Goal: Information Seeking & Learning: Learn about a topic

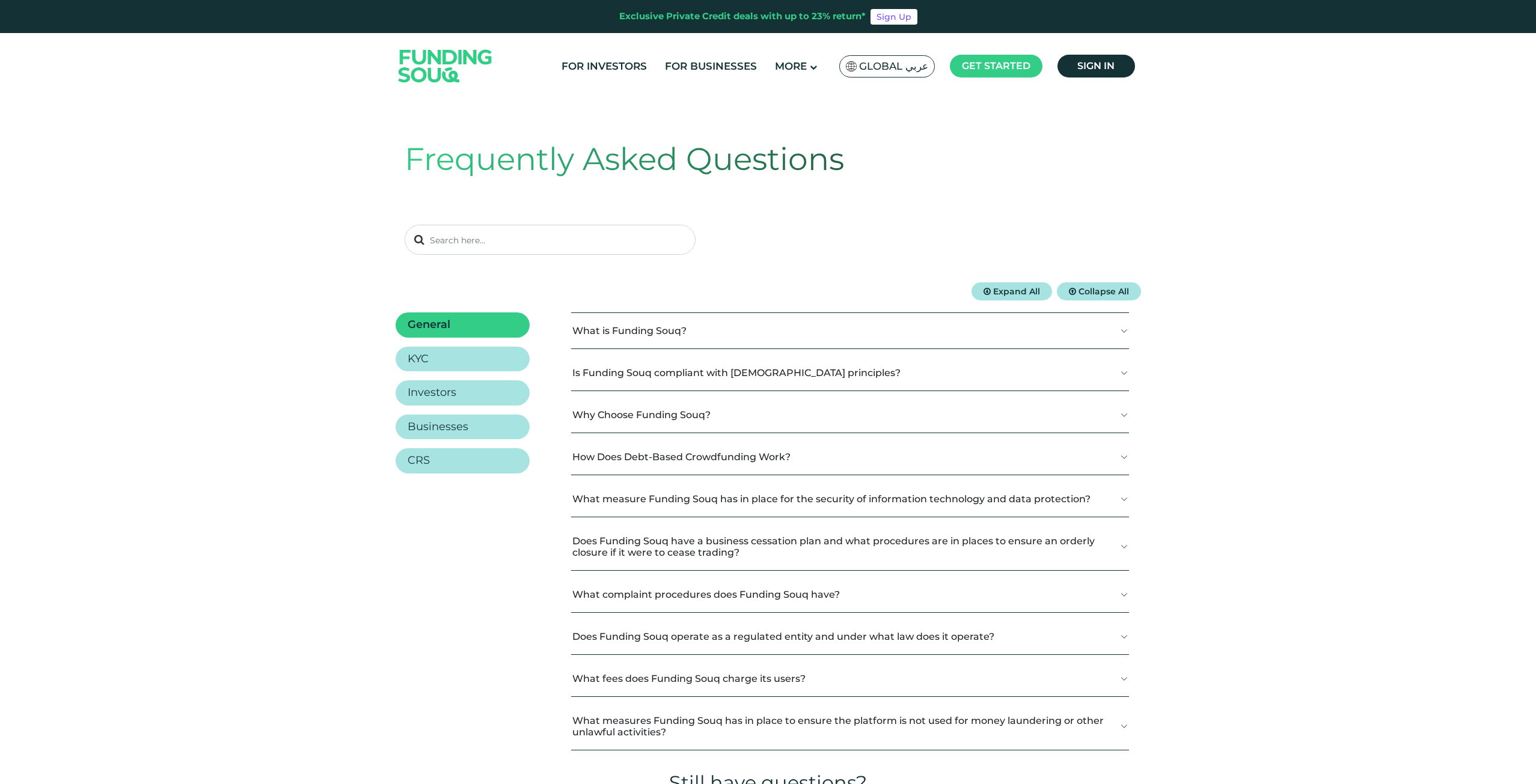
click at [470, 63] on img at bounding box center [446, 66] width 118 height 60
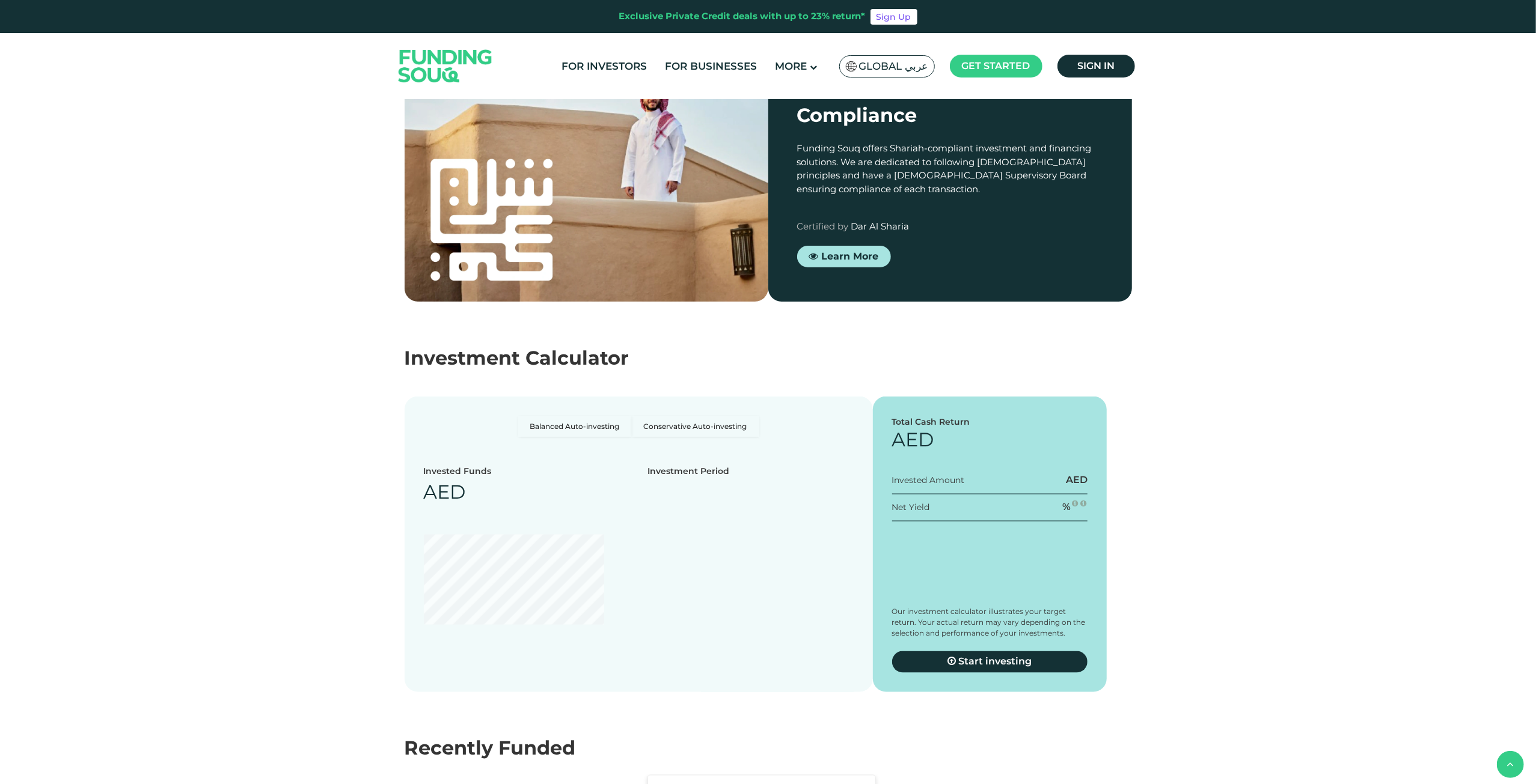
scroll to position [1863, 0]
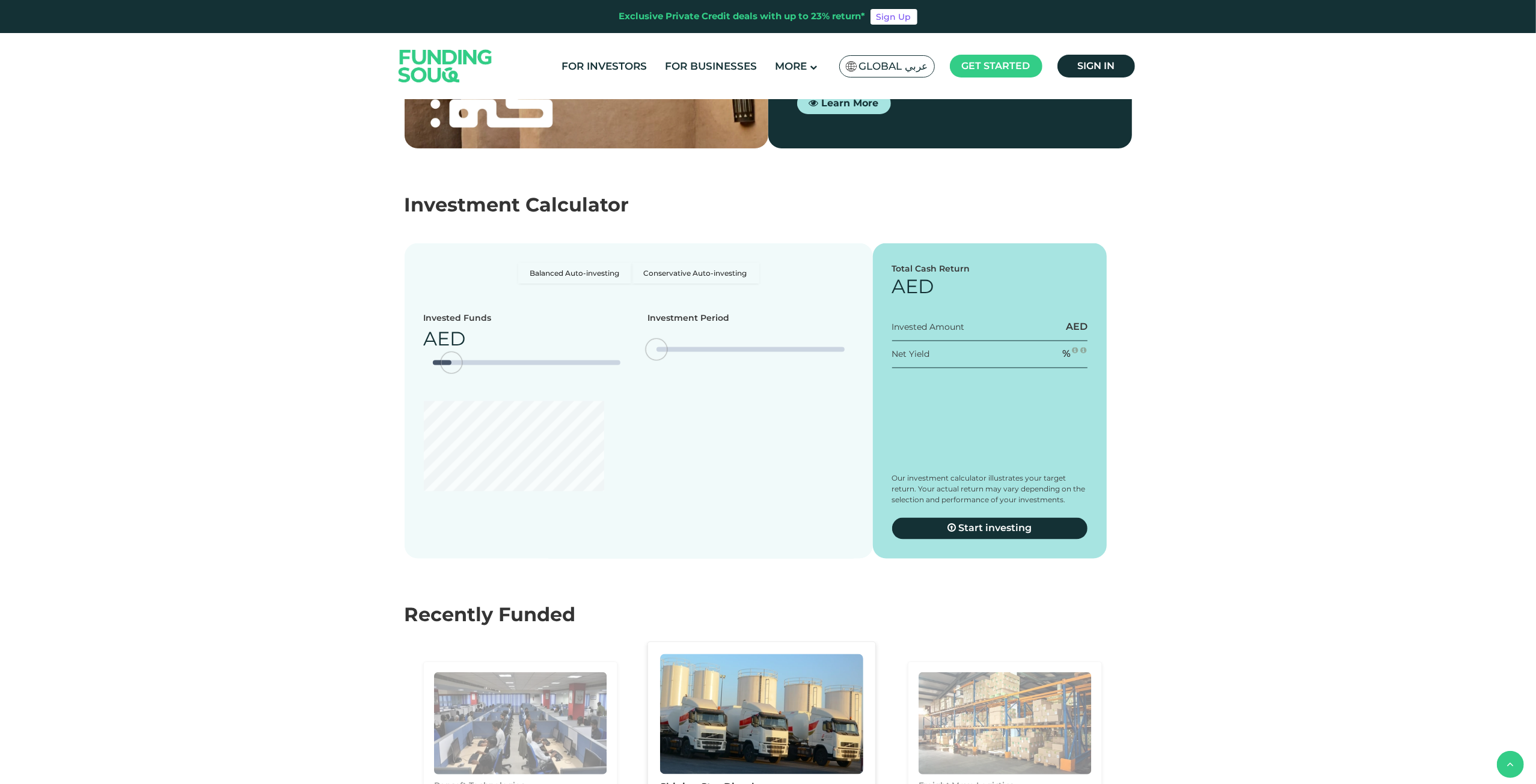
type tc-range-slider "4"
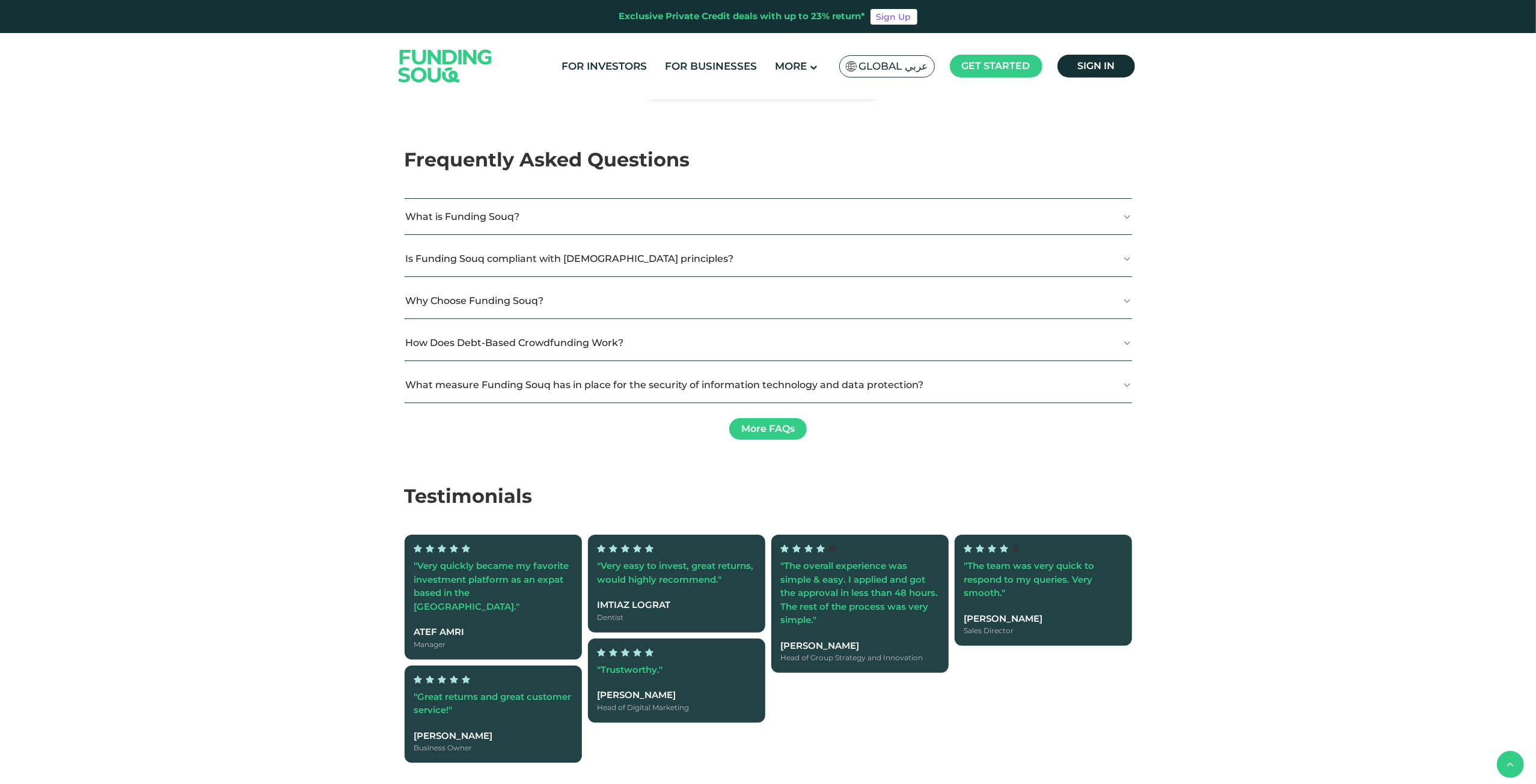
scroll to position [2704, 0]
click at [213, 299] on section "Frequently Asked Questions What is Funding Souq? Funding Souq is a crowdfunding…" at bounding box center [768, 313] width 1536 height 336
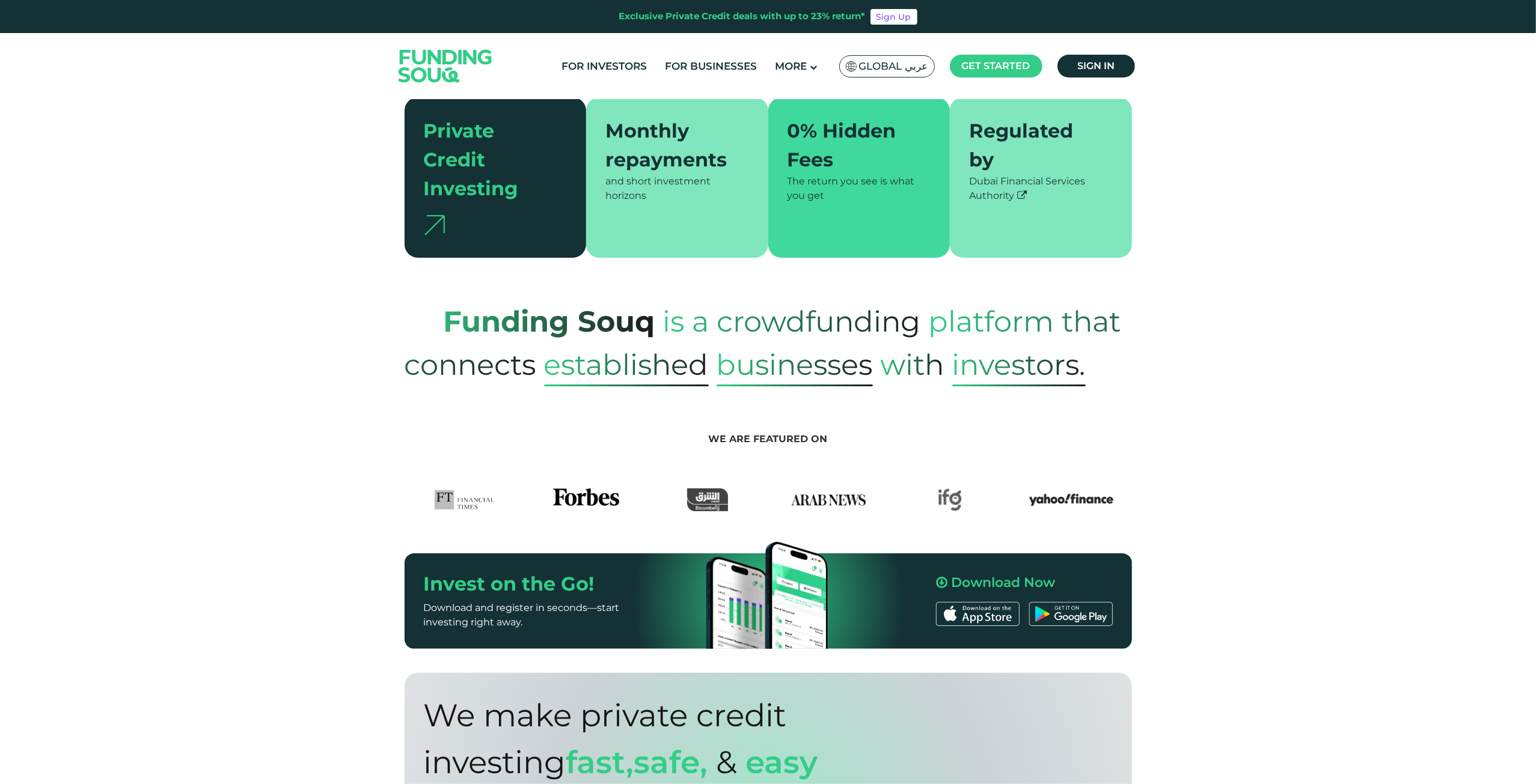
scroll to position [181, 0]
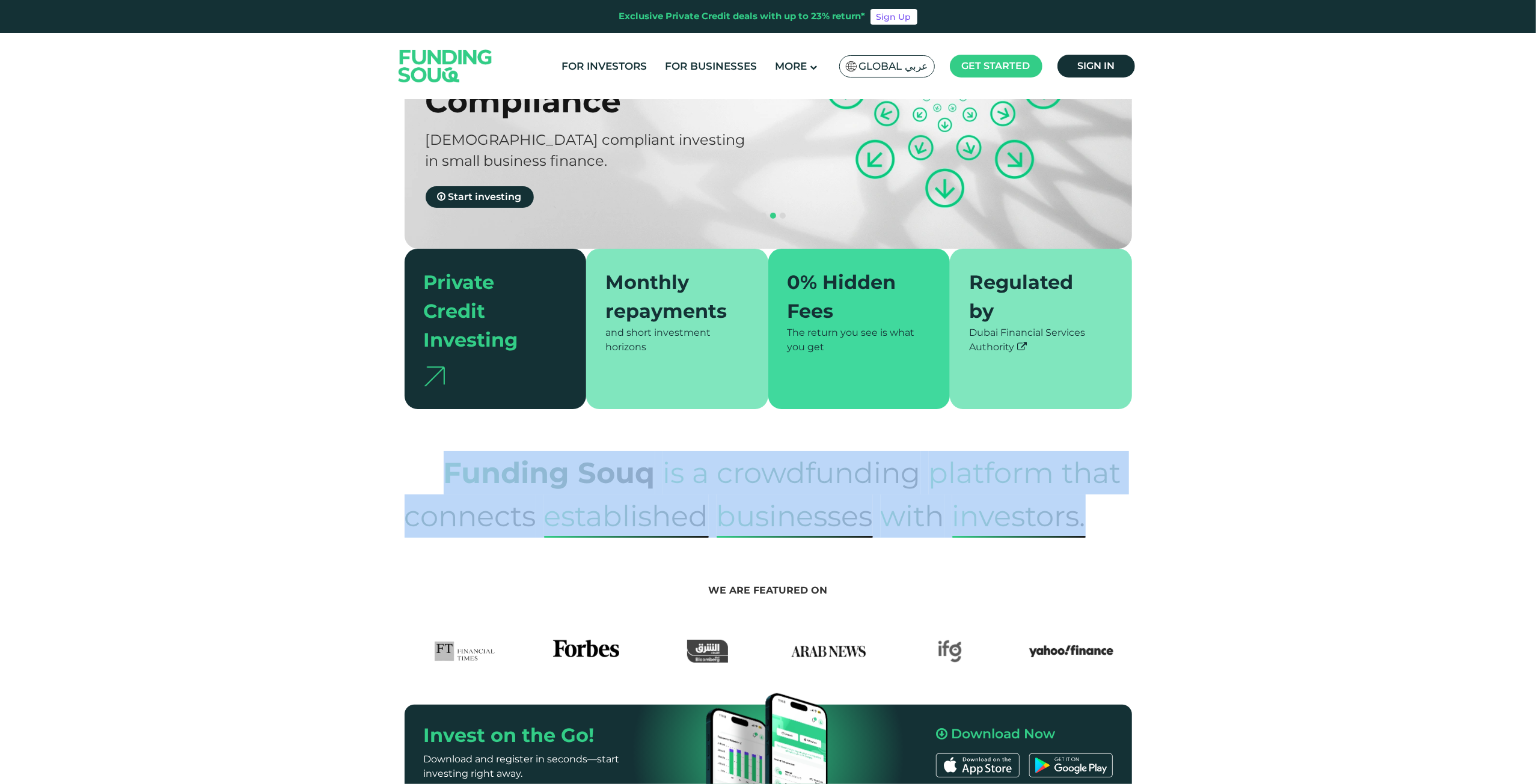
drag, startPoint x: 439, startPoint y: 443, endPoint x: 1125, endPoint y: 486, distance: 687.3
click at [1123, 486] on p "Funding Souq is a crowdfunding platform that connects established Businesses wi…" at bounding box center [768, 494] width 728 height 87
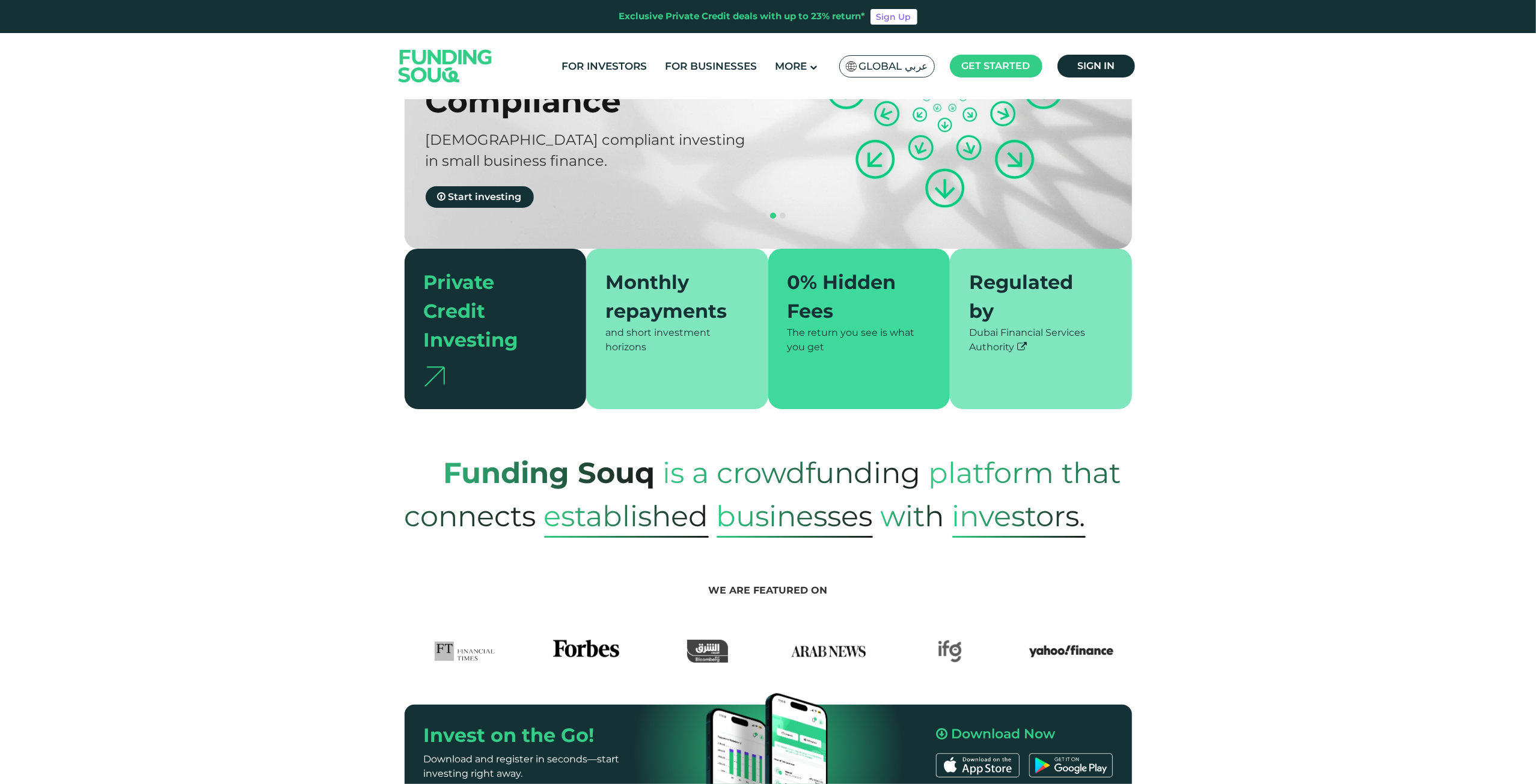
click at [1149, 485] on div "Funding Souq is a crowdfunding platform that connects established Businesses wi…" at bounding box center [768, 494] width 1536 height 87
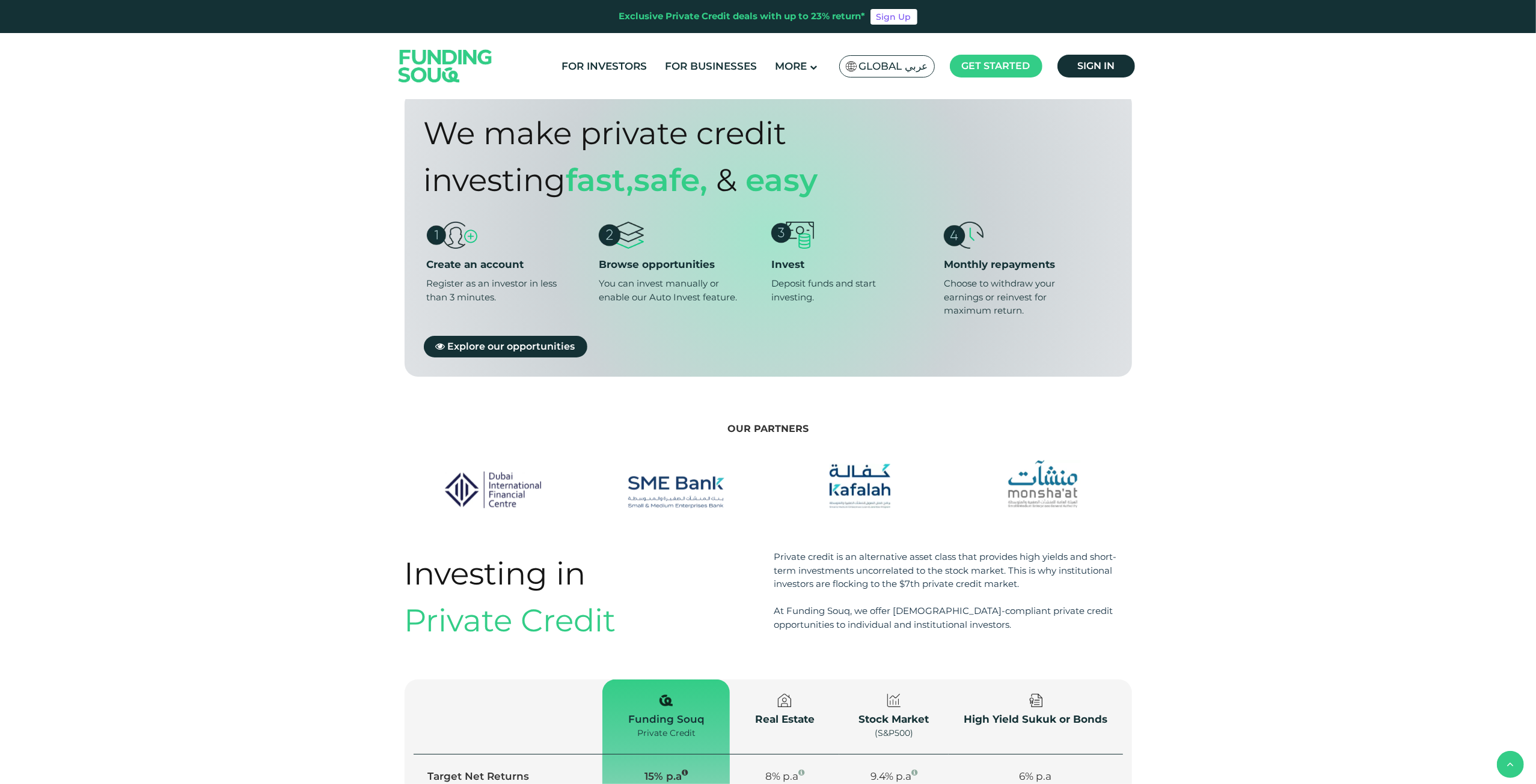
scroll to position [1021, 0]
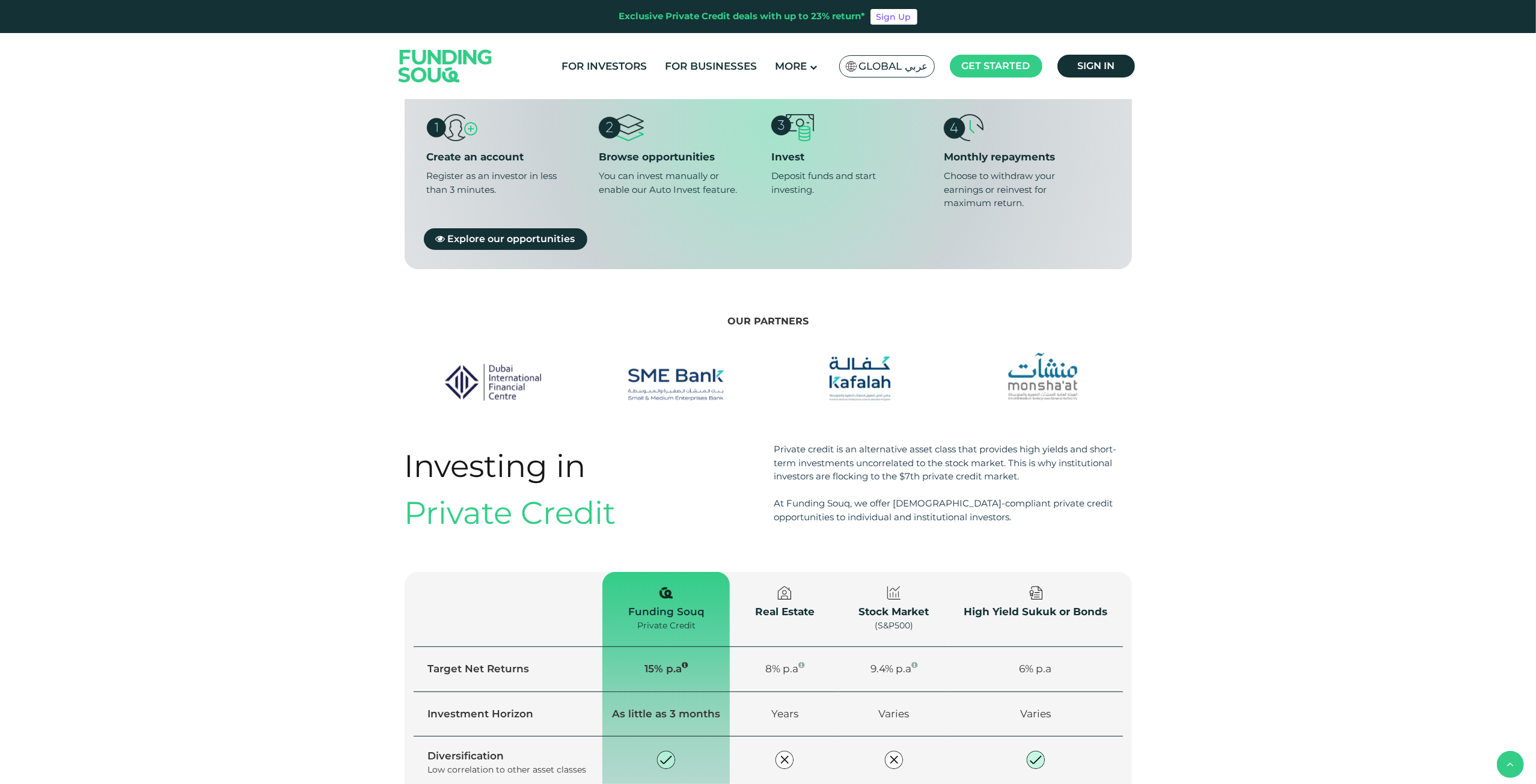
click at [940, 443] on div "Private credit is an alternative asset class that provides high yields and shor…" at bounding box center [953, 463] width 358 height 41
click at [937, 443] on div "Private credit is an alternative asset class that provides high yields and shor…" at bounding box center [953, 463] width 358 height 41
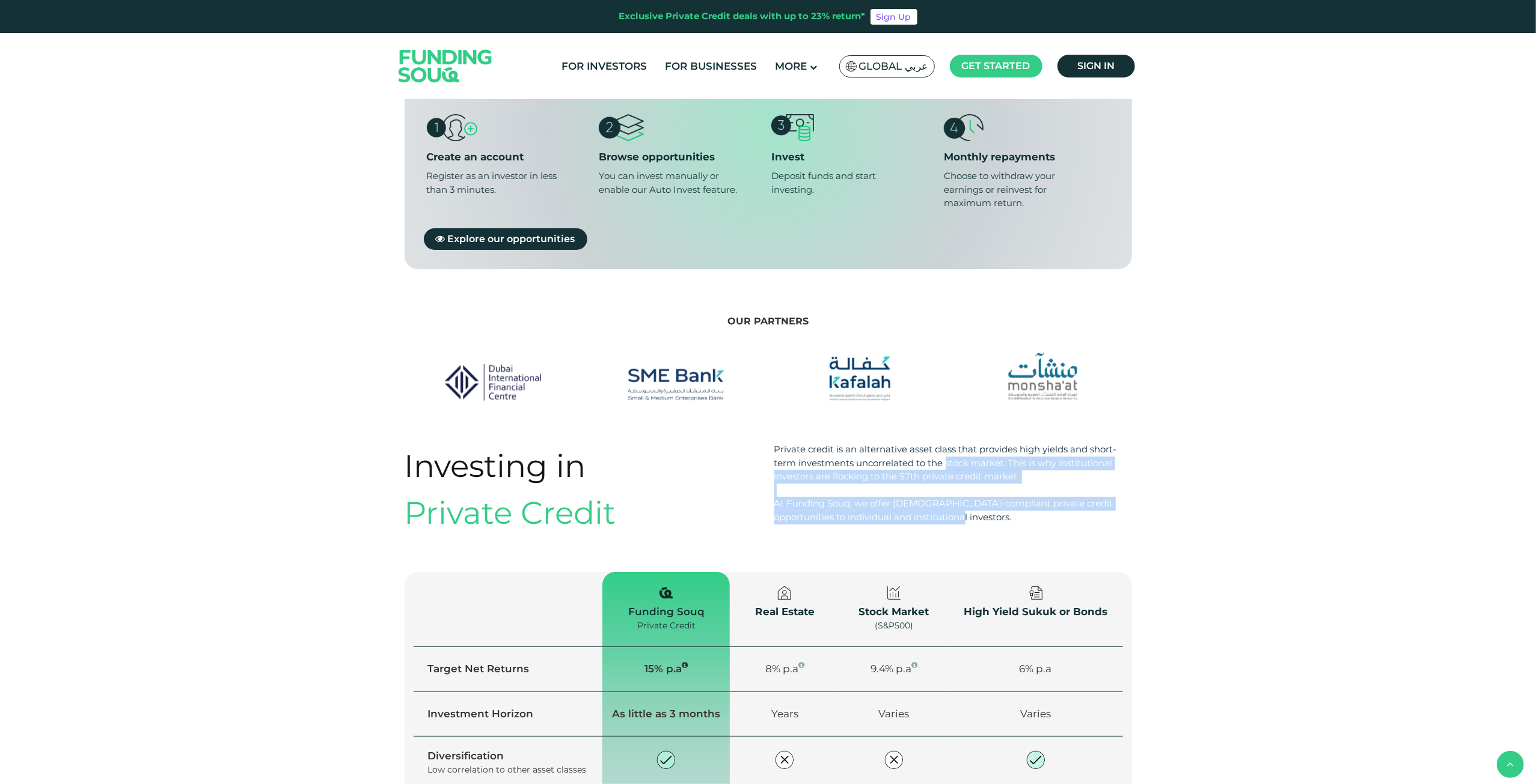
drag, startPoint x: 952, startPoint y: 486, endPoint x: 832, endPoint y: 432, distance: 131.6
click at [832, 443] on div "Private credit is an alternative asset class that provides high yields and shor…" at bounding box center [953, 483] width 358 height 81
click at [832, 443] on div "Private credit is an alternative asset class that provides high yields and shor…" at bounding box center [953, 463] width 358 height 41
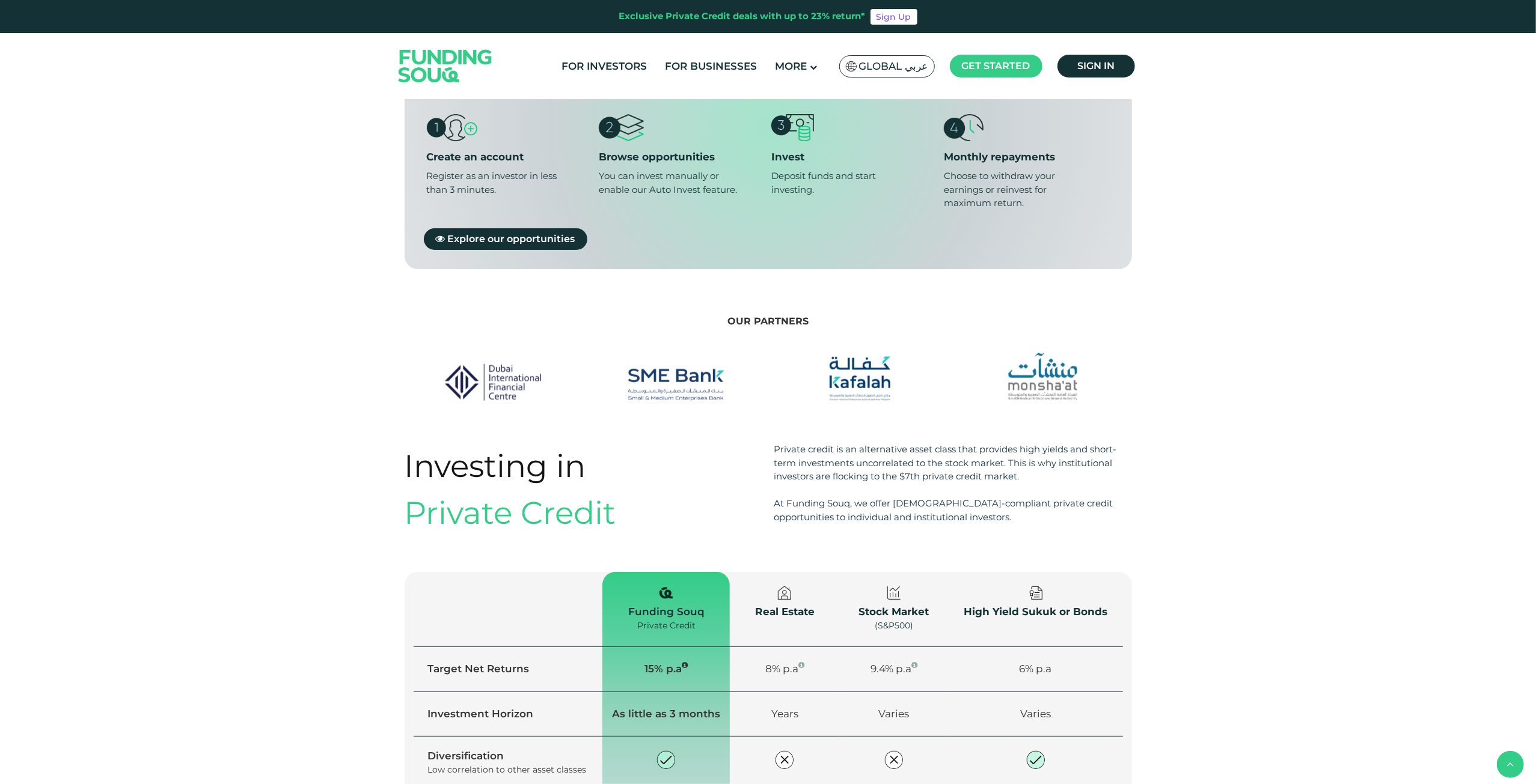
click at [798, 443] on div "Private credit is an alternative asset class that provides high yields and shor…" at bounding box center [953, 463] width 358 height 41
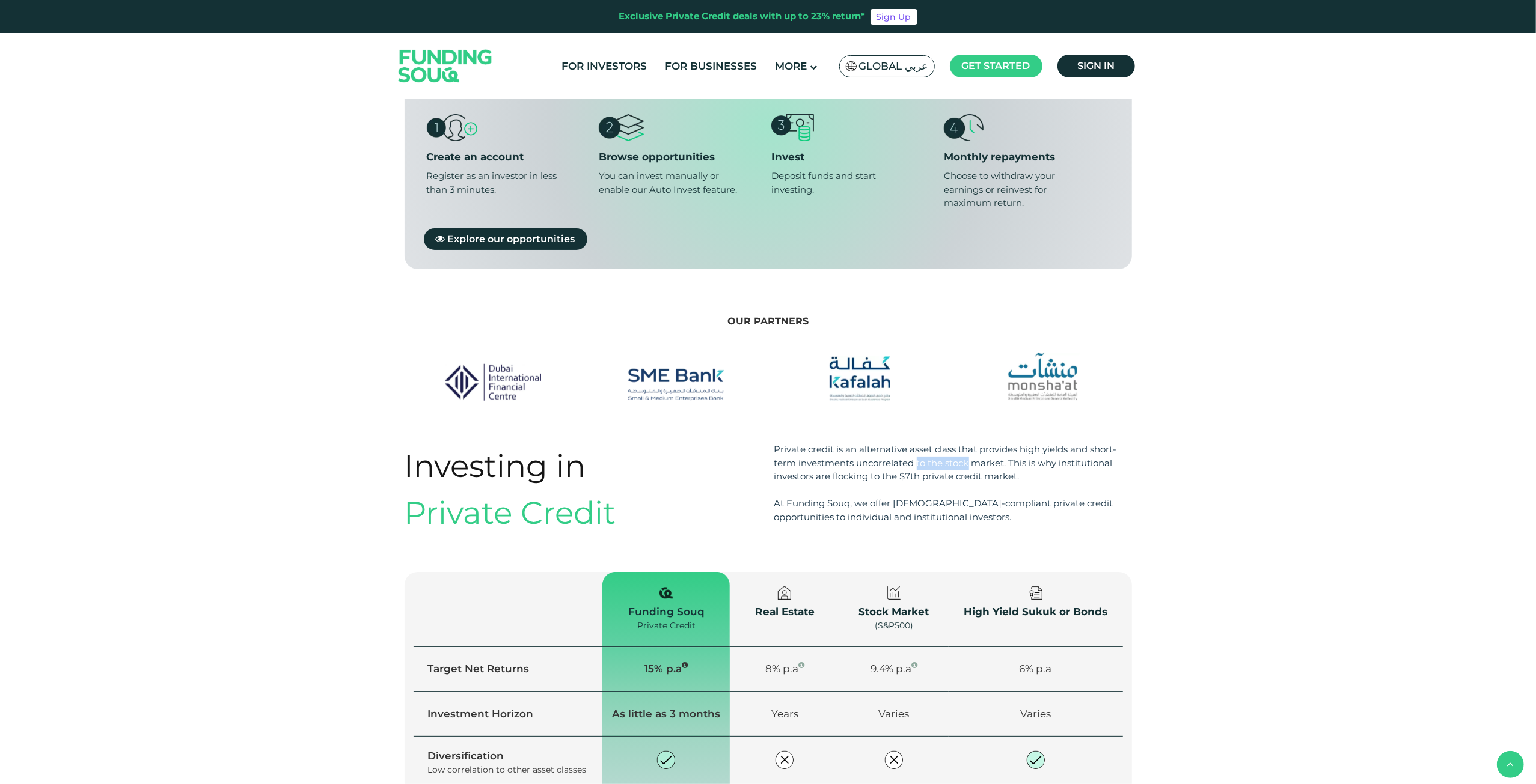
click at [798, 443] on div "Private credit is an alternative asset class that provides high yields and shor…" at bounding box center [953, 463] width 358 height 41
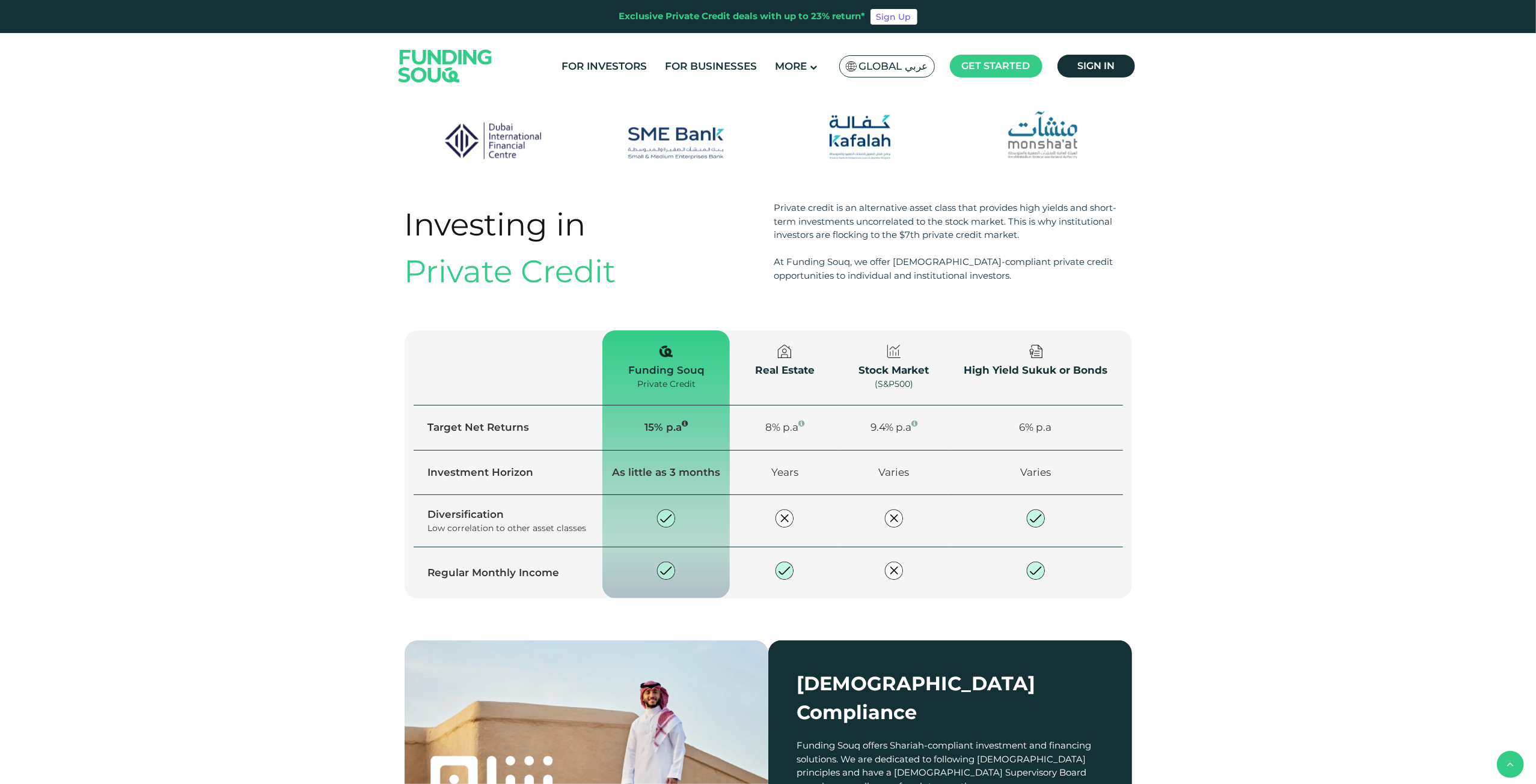
scroll to position [1262, 0]
click at [759, 364] on div "Real Estate" at bounding box center [784, 371] width 81 height 15
click at [227, 451] on div "Investing in Private Credit Private credit is an alternative asset class that p…" at bounding box center [768, 421] width 1536 height 439
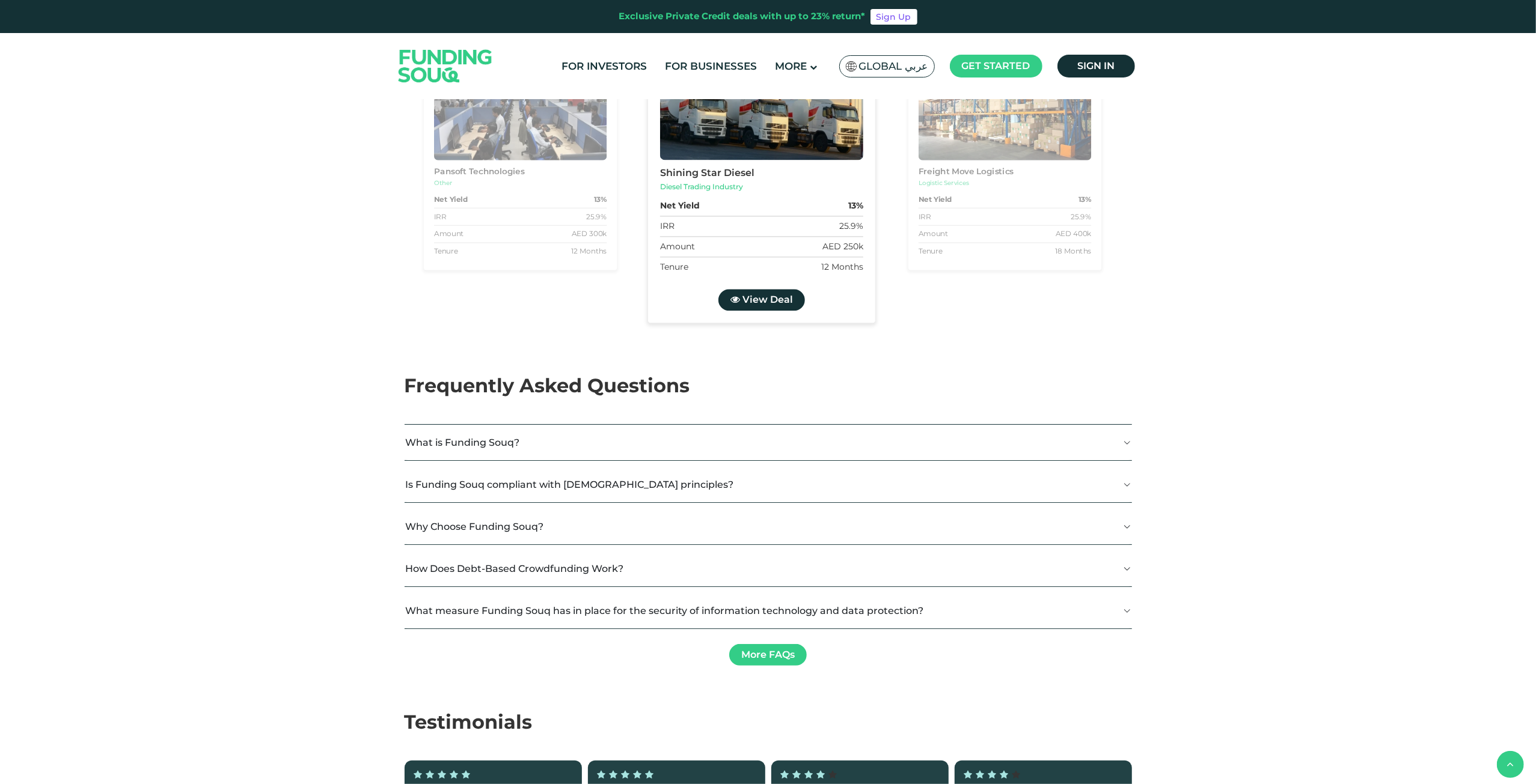
scroll to position [2644, 0]
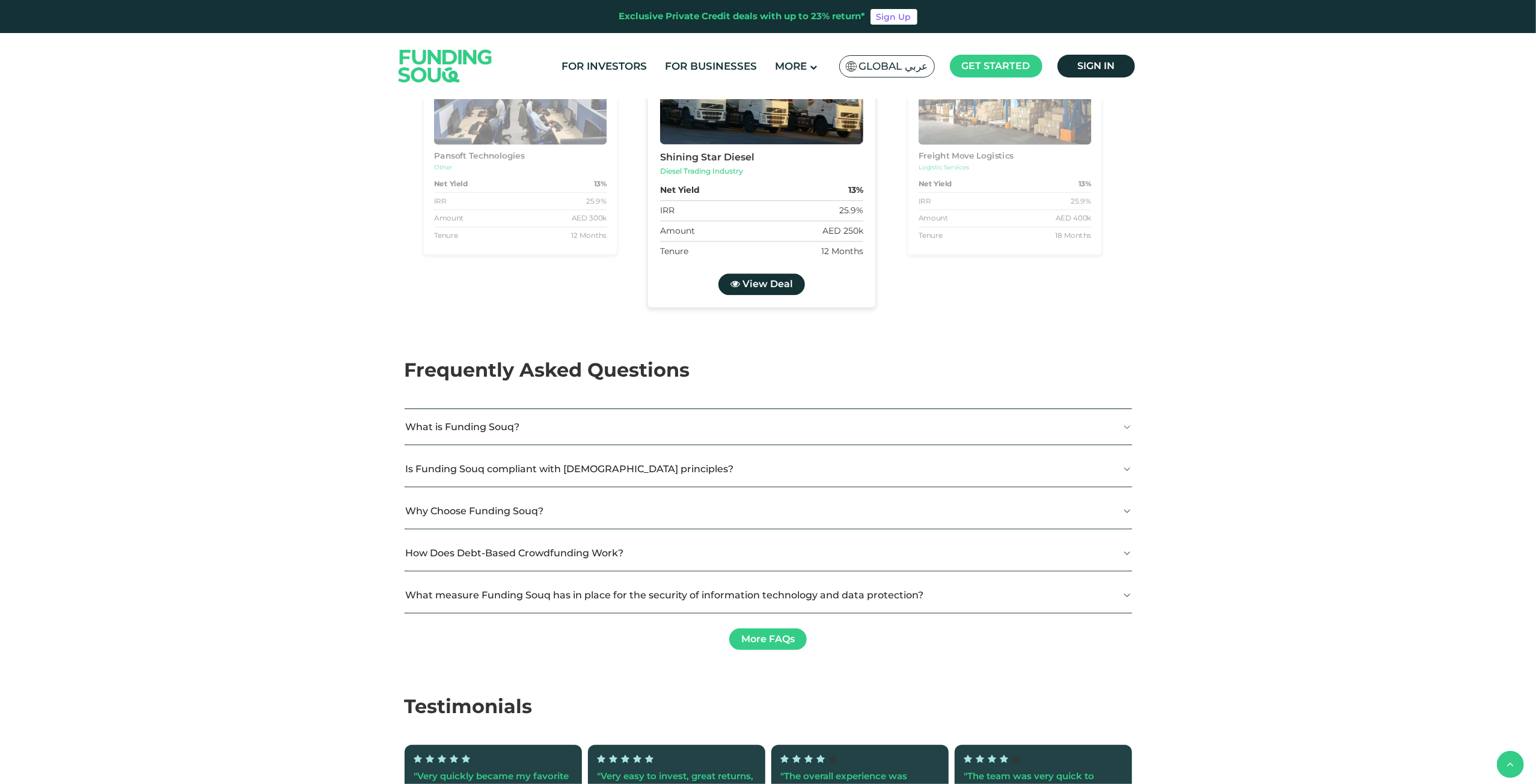
click at [428, 409] on button "What is Funding Souq?" at bounding box center [768, 427] width 728 height 36
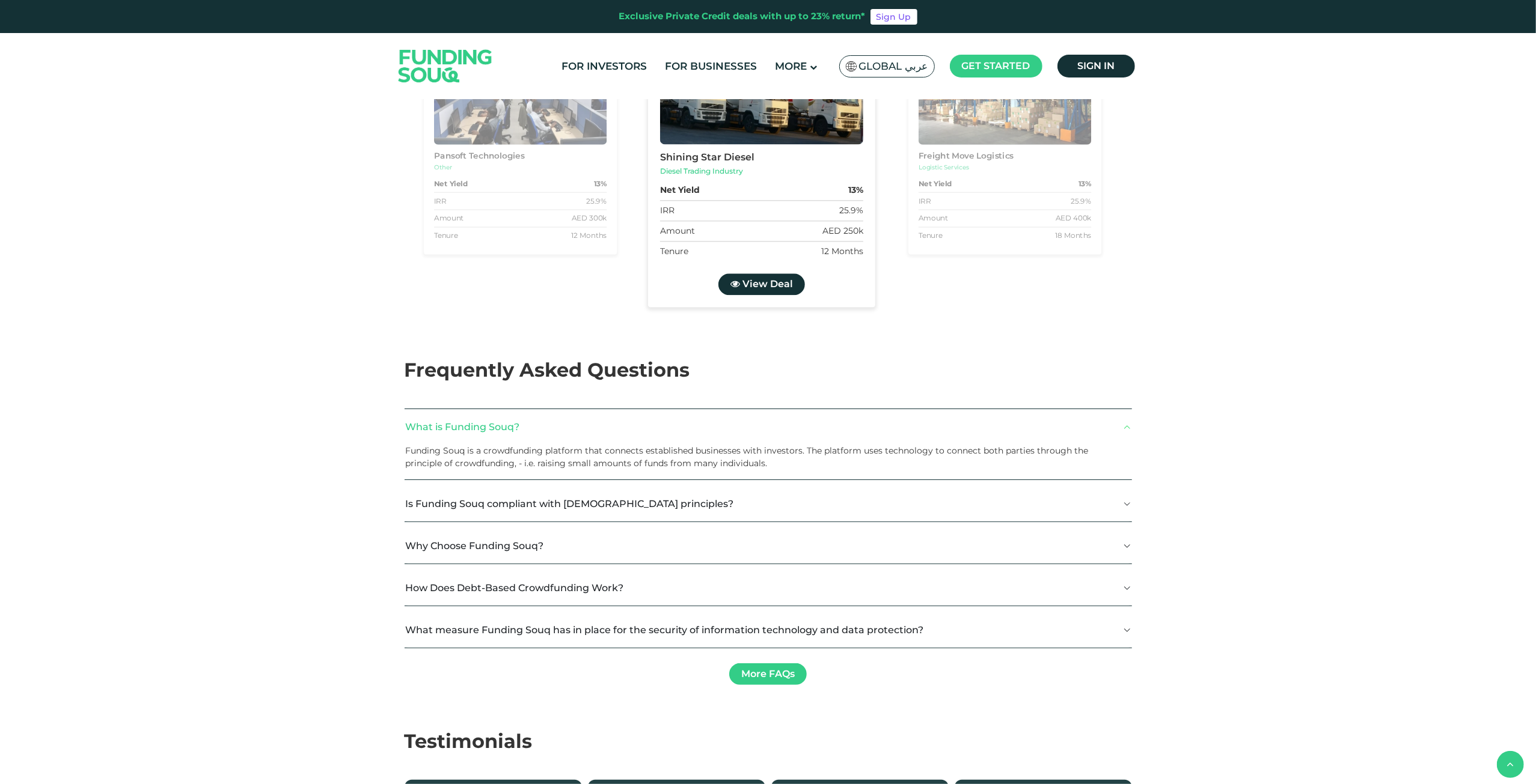
click at [428, 409] on button "What is Funding Souq?" at bounding box center [768, 427] width 728 height 36
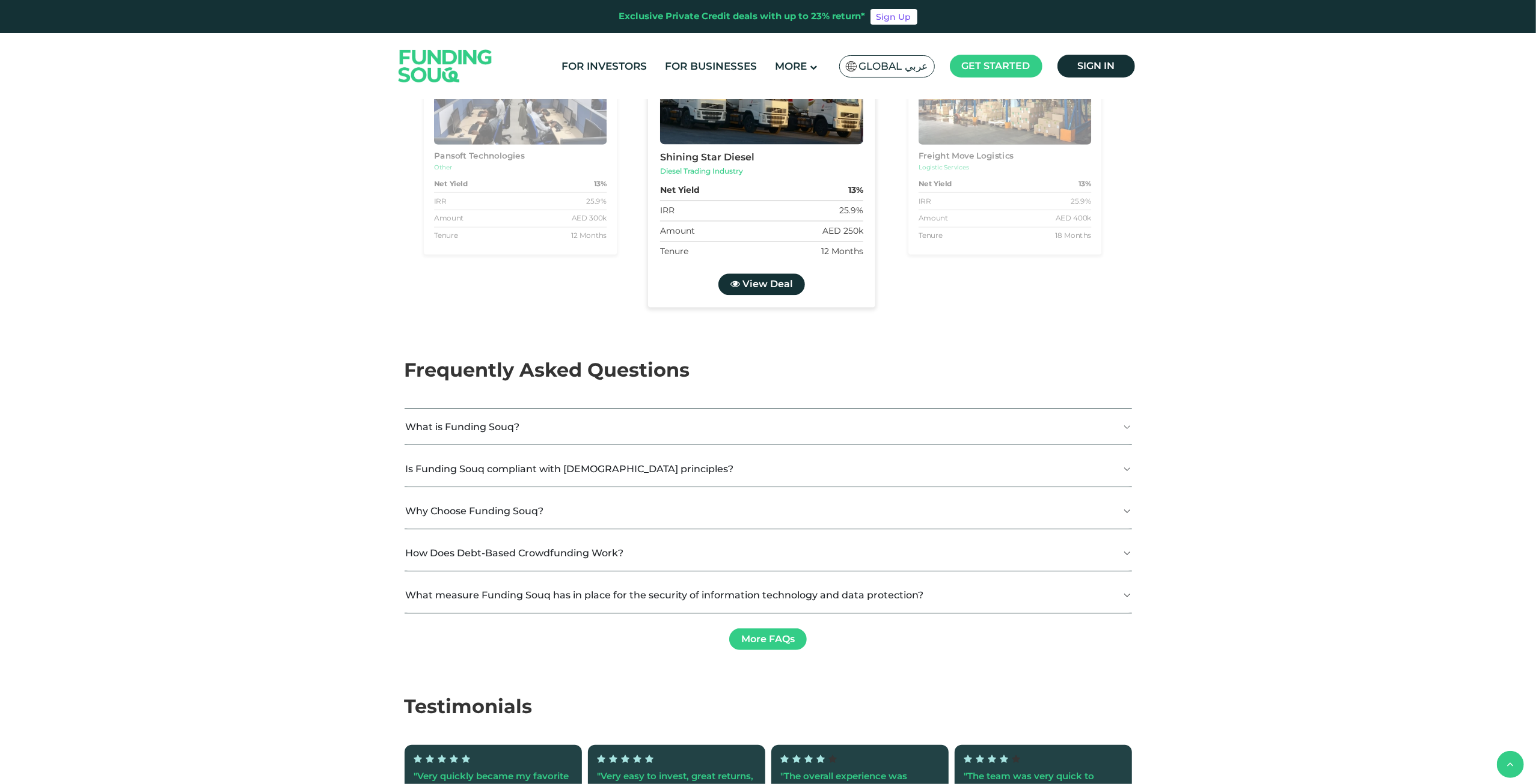
click at [449, 494] on button "Why Choose Funding Souq?" at bounding box center [768, 511] width 728 height 36
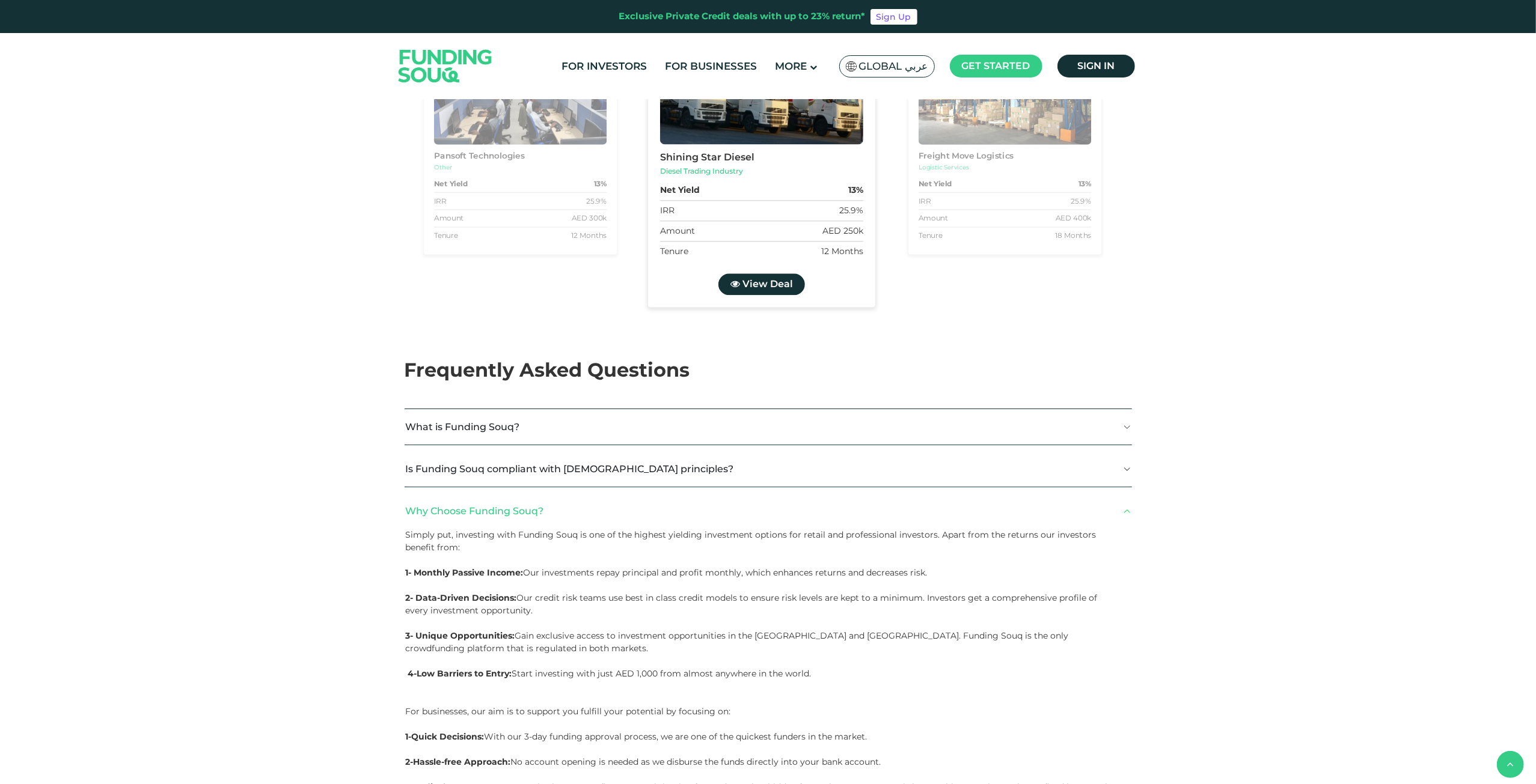
click at [449, 494] on button "Why Choose Funding Souq?" at bounding box center [768, 511] width 728 height 36
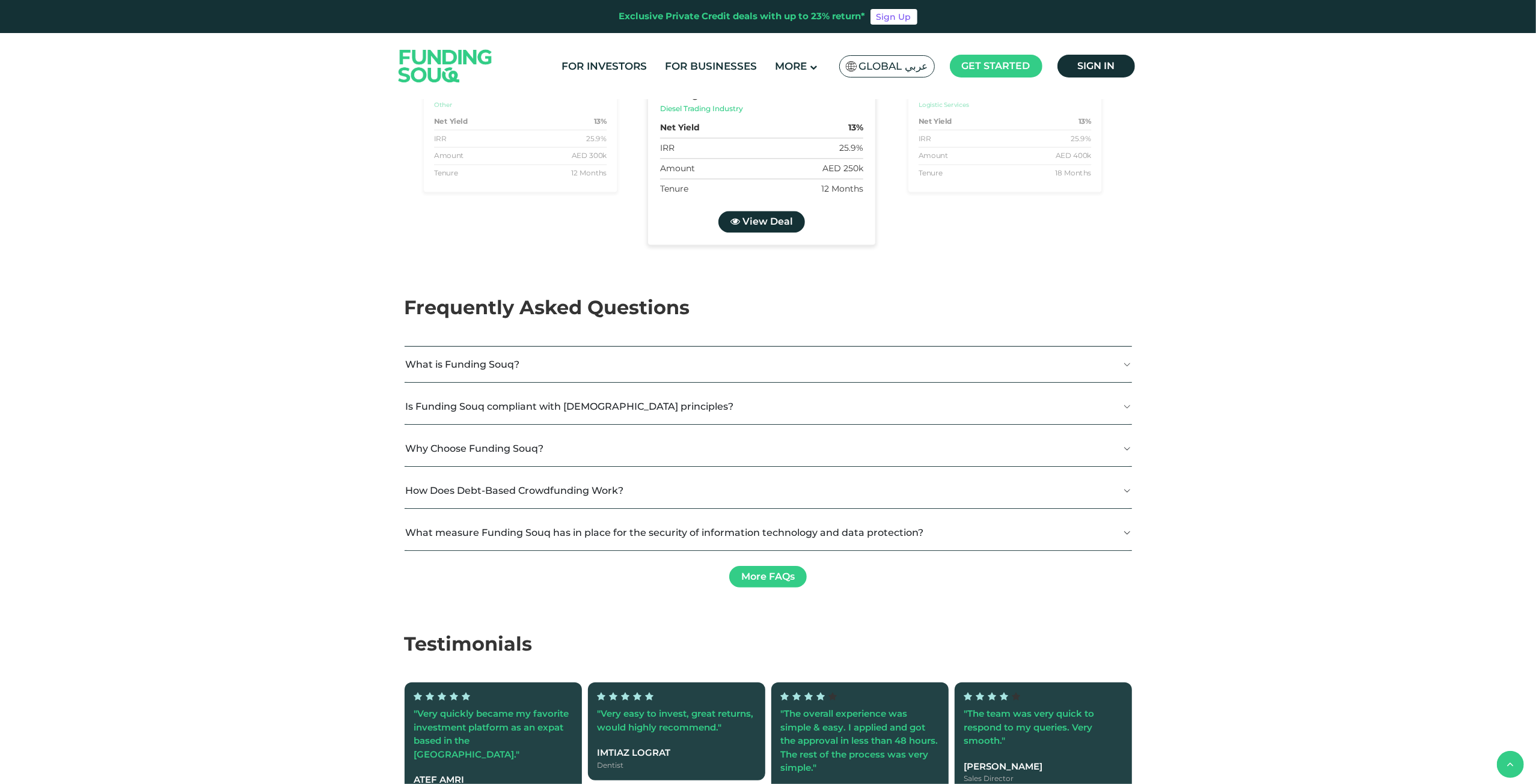
scroll to position [2764, 0]
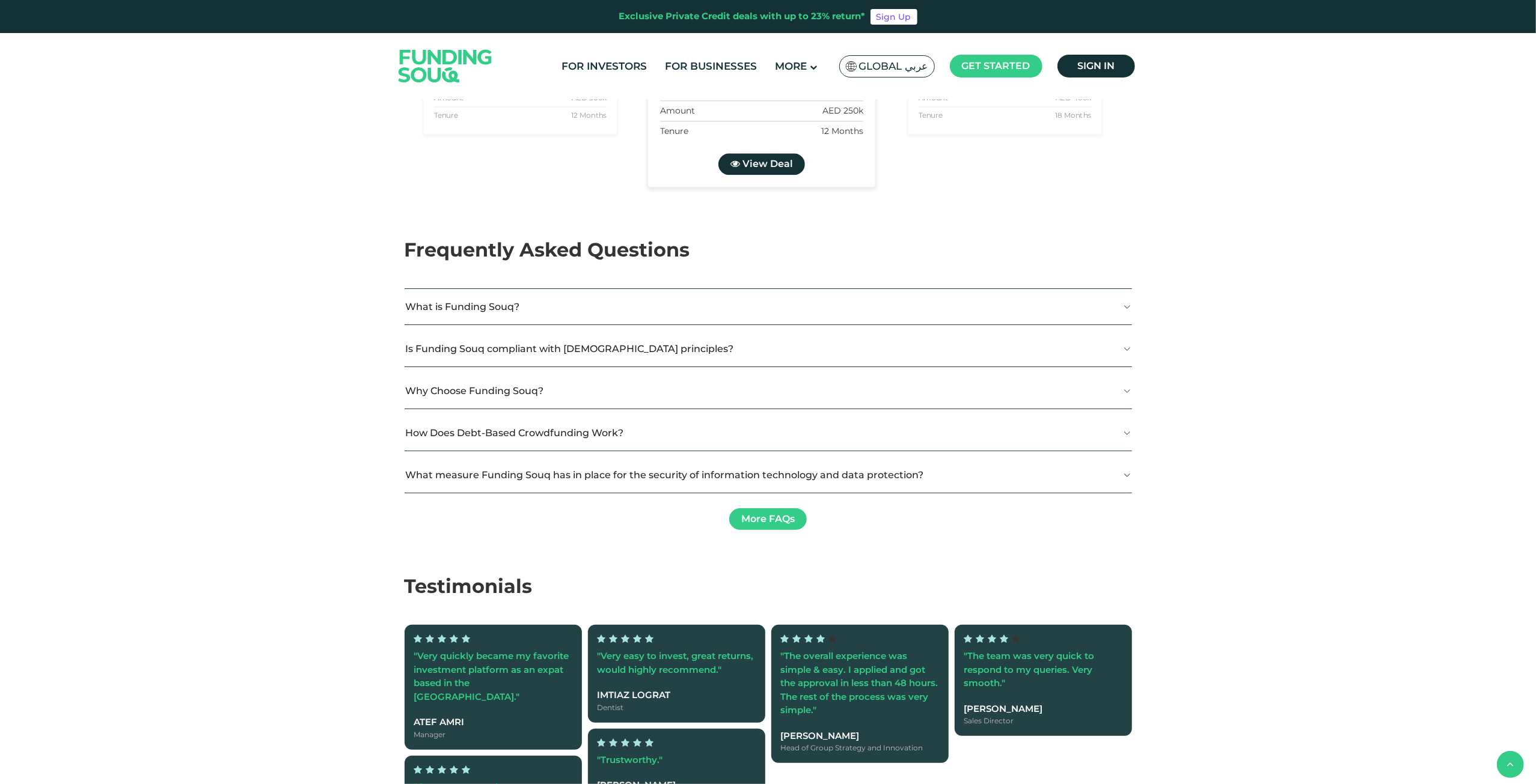
click at [451, 415] on button "How Does Debt-Based Crowdfunding Work?" at bounding box center [768, 432] width 728 height 36
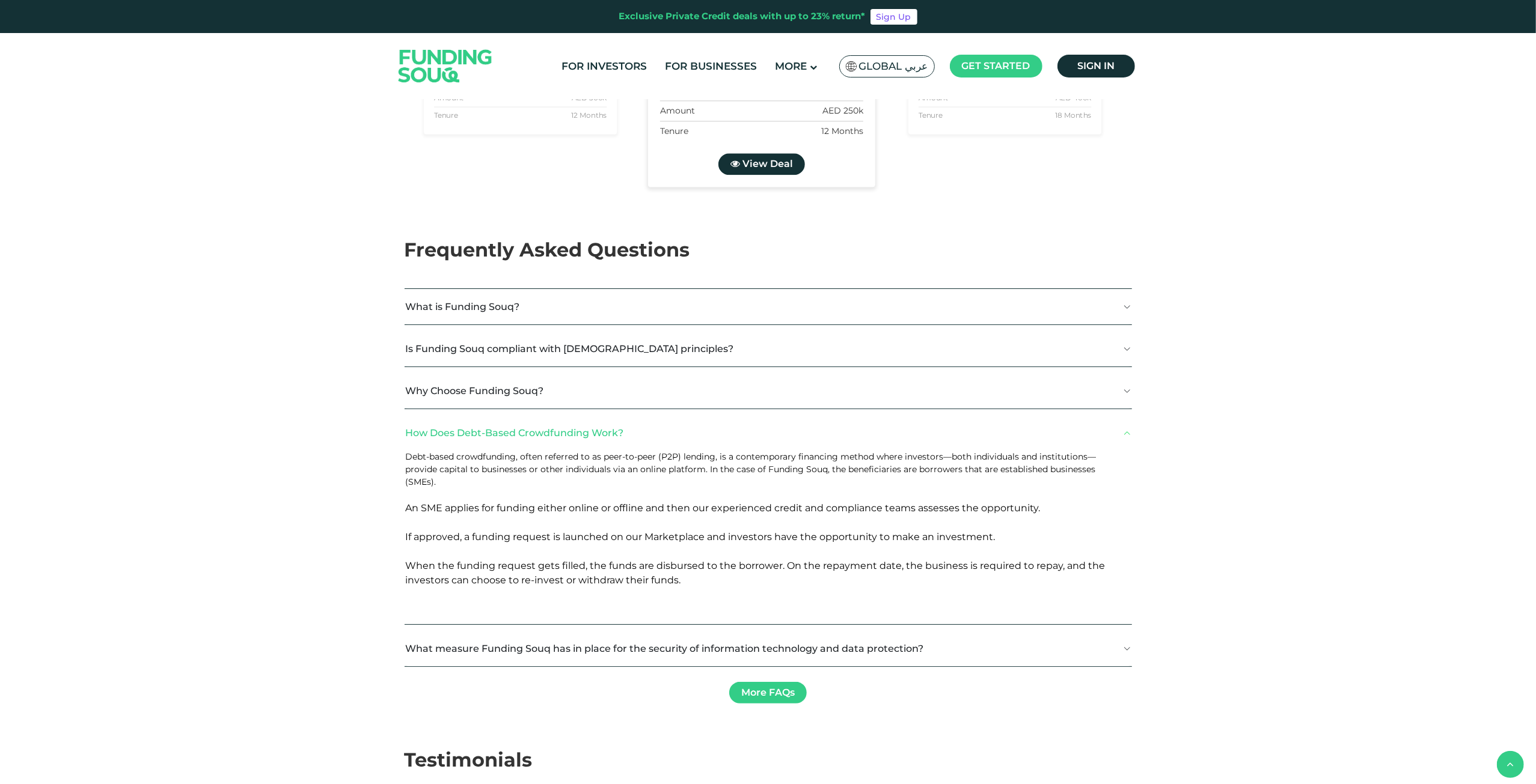
click at [451, 415] on button "How Does Debt-Based Crowdfunding Work?" at bounding box center [768, 432] width 728 height 36
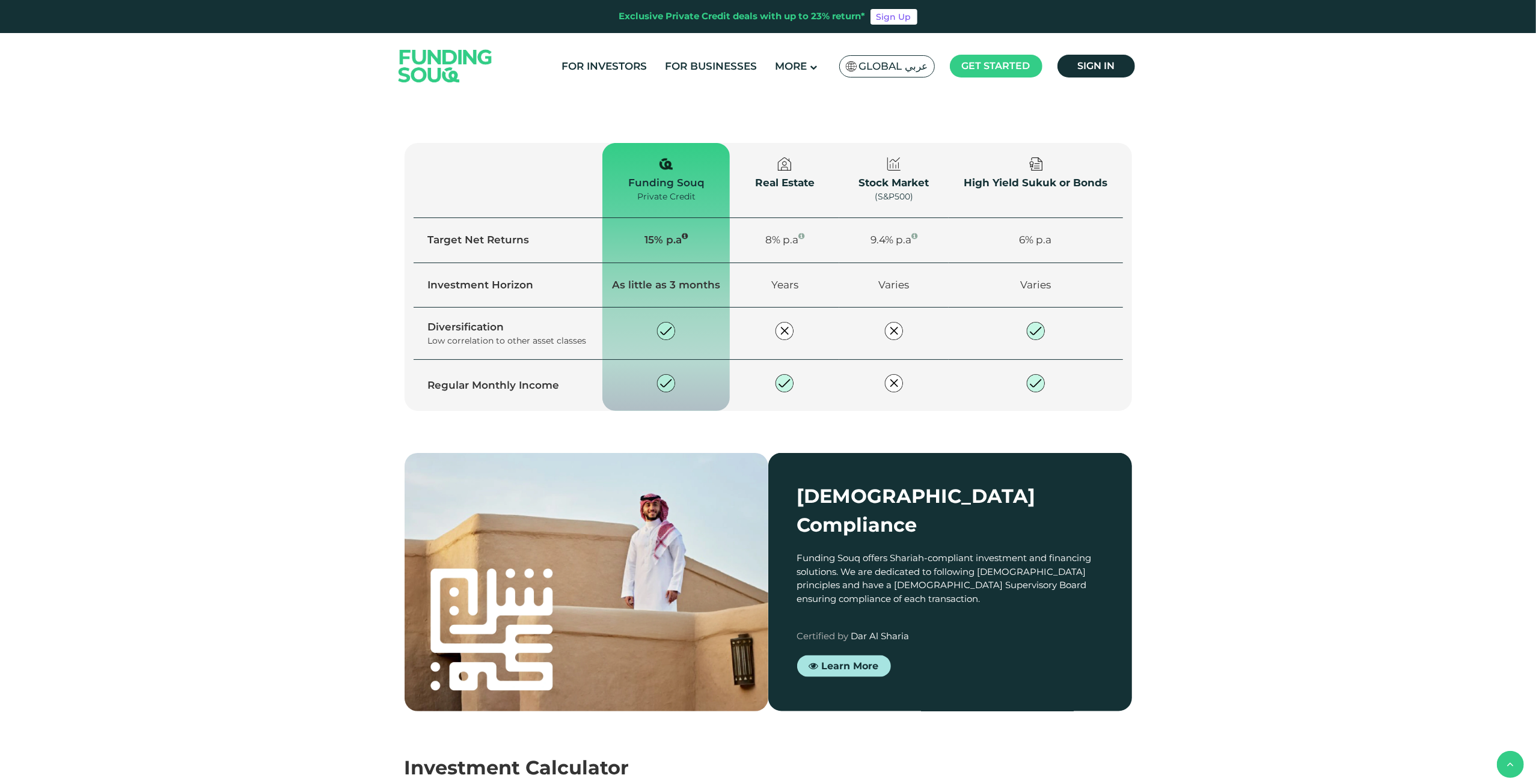
scroll to position [0, 0]
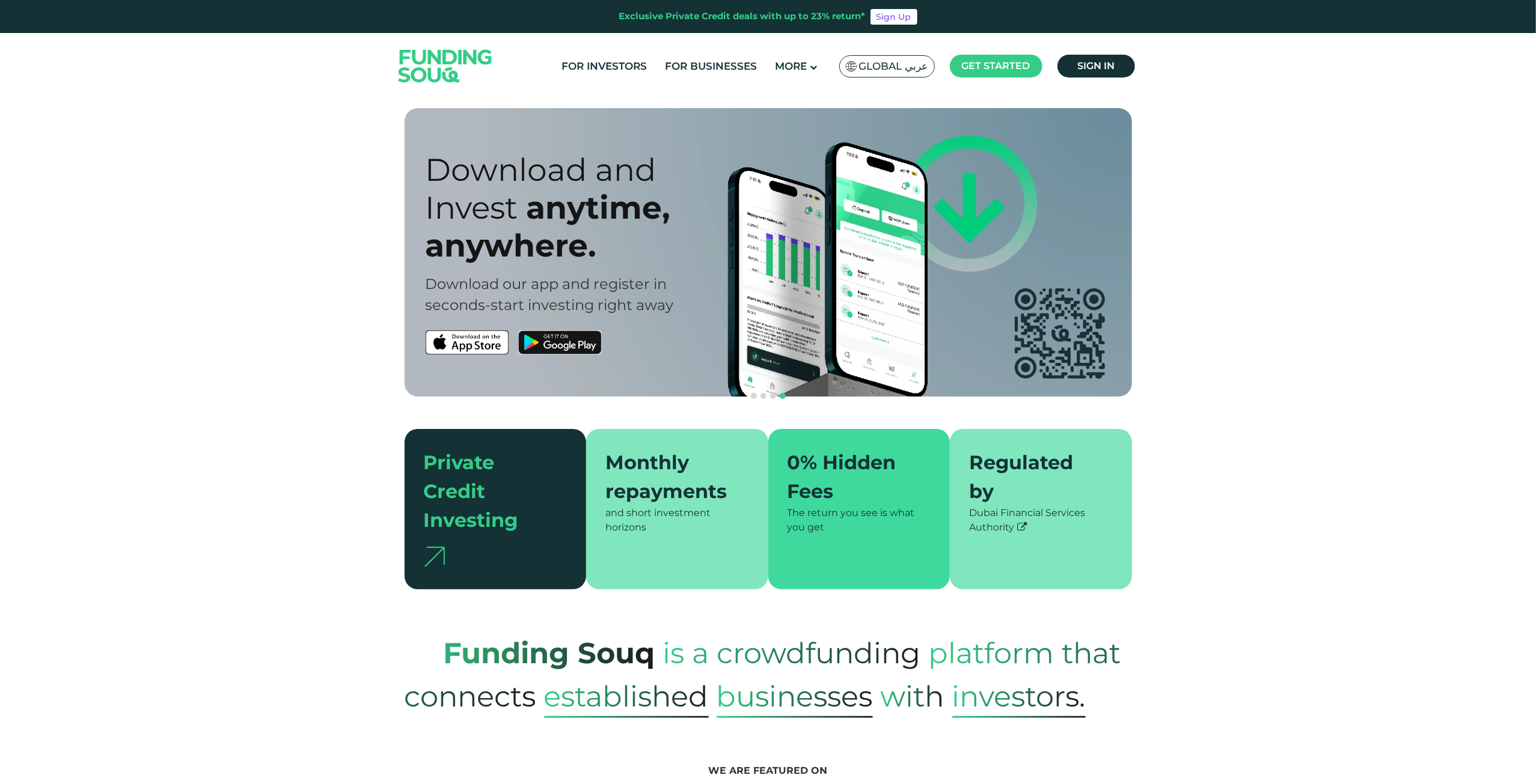
drag, startPoint x: 765, startPoint y: 389, endPoint x: 784, endPoint y: 256, distance: 134.4
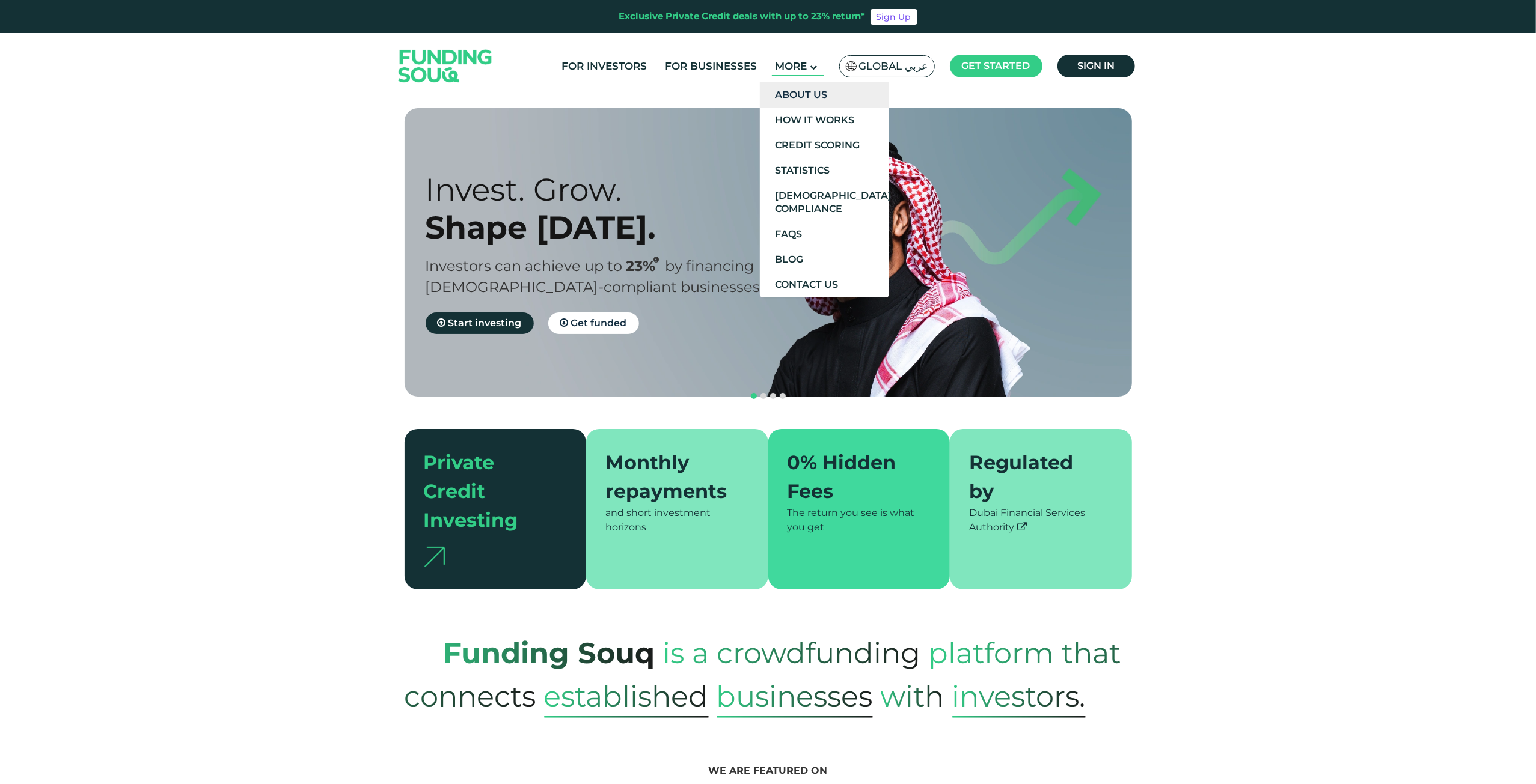
click at [814, 91] on link "About Us" at bounding box center [824, 95] width 129 height 25
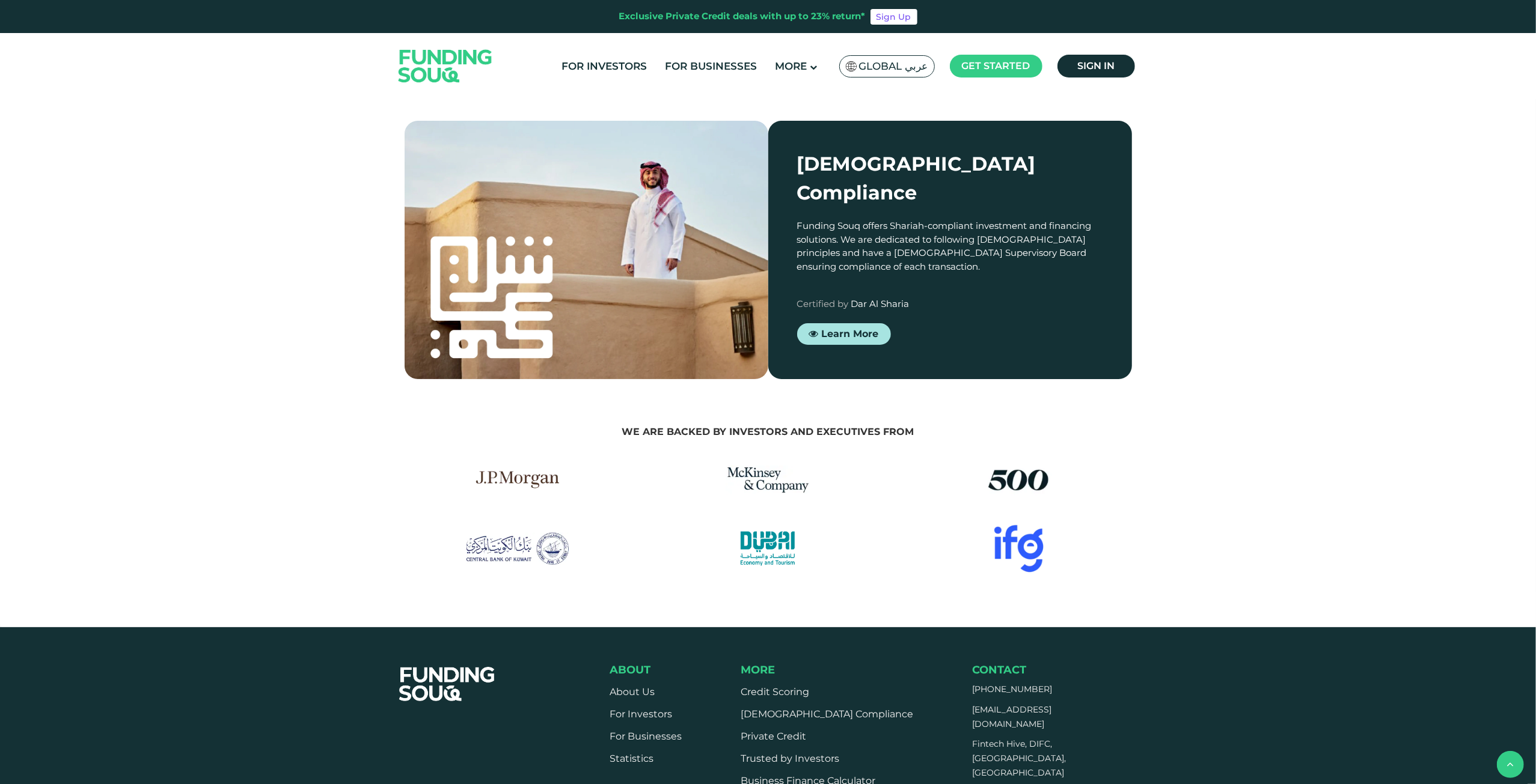
scroll to position [1502, 0]
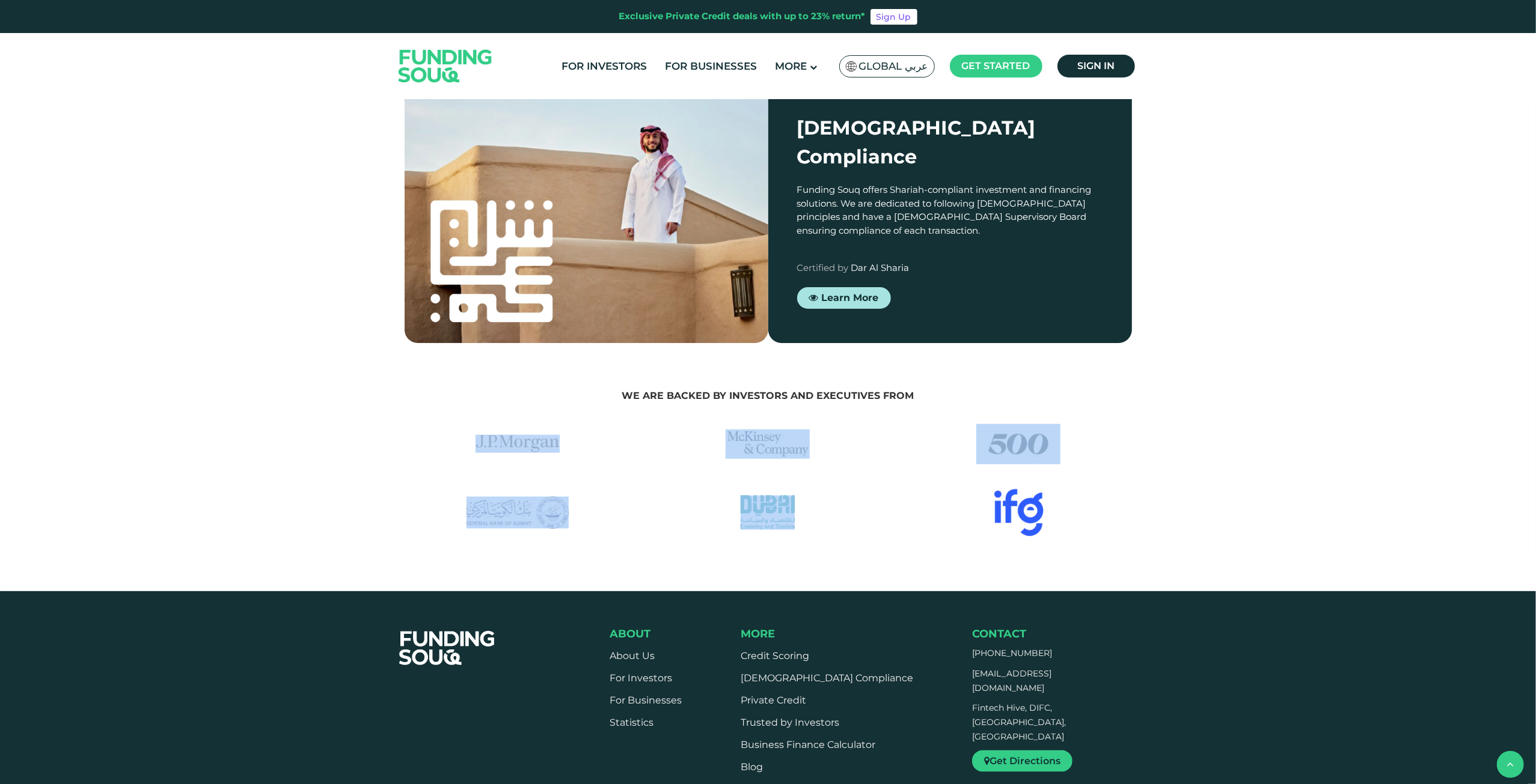
drag, startPoint x: 1185, startPoint y: 448, endPoint x: 558, endPoint y: 315, distance: 641.0
click at [552, 343] on section "We are backed by investors and executives from" at bounding box center [768, 461] width 1512 height 236
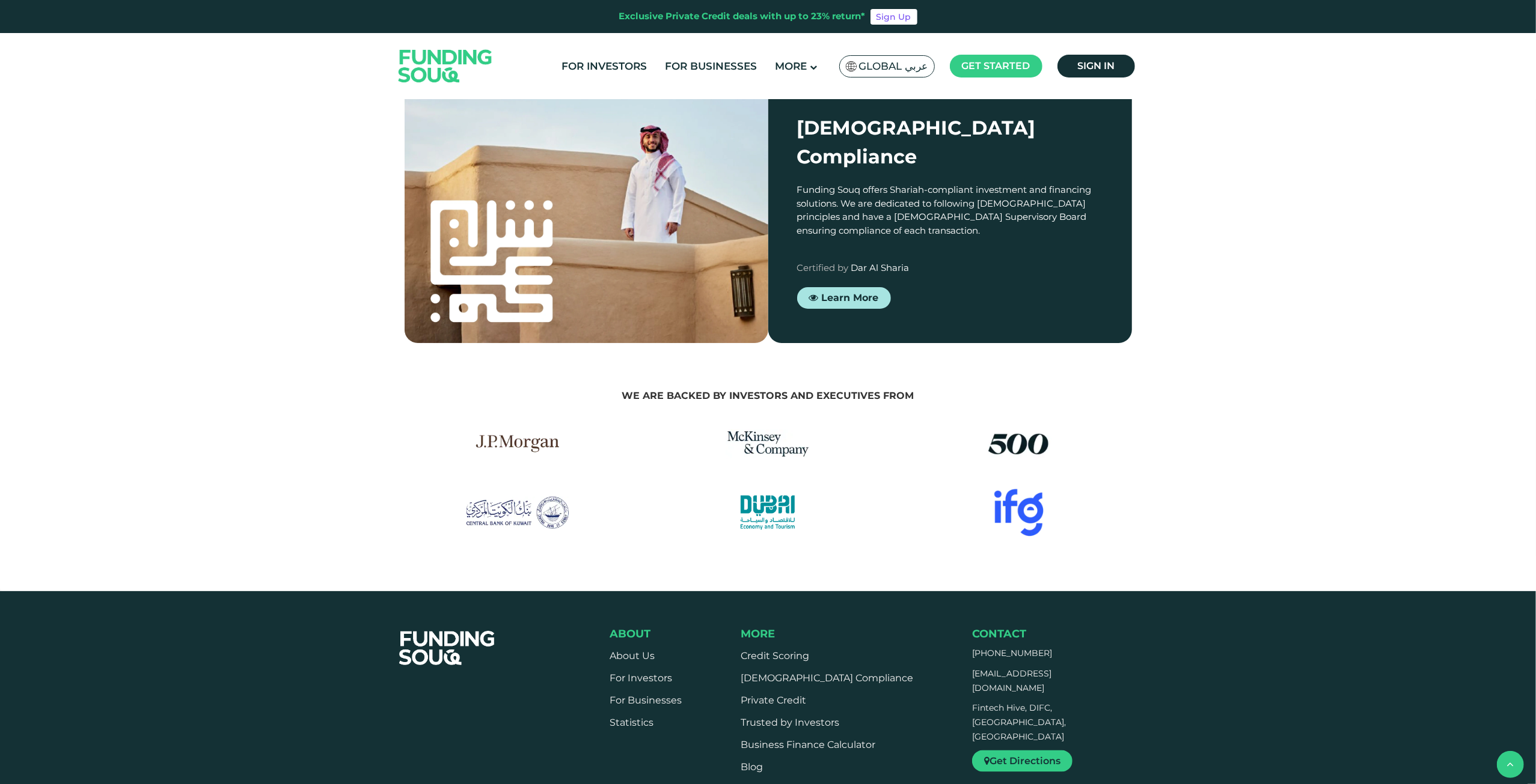
click at [633, 385] on div "We are backed by investors and executives from" at bounding box center [768, 395] width 728 height 21
click at [634, 390] on span "We are backed by investors and executives from" at bounding box center [768, 396] width 292 height 12
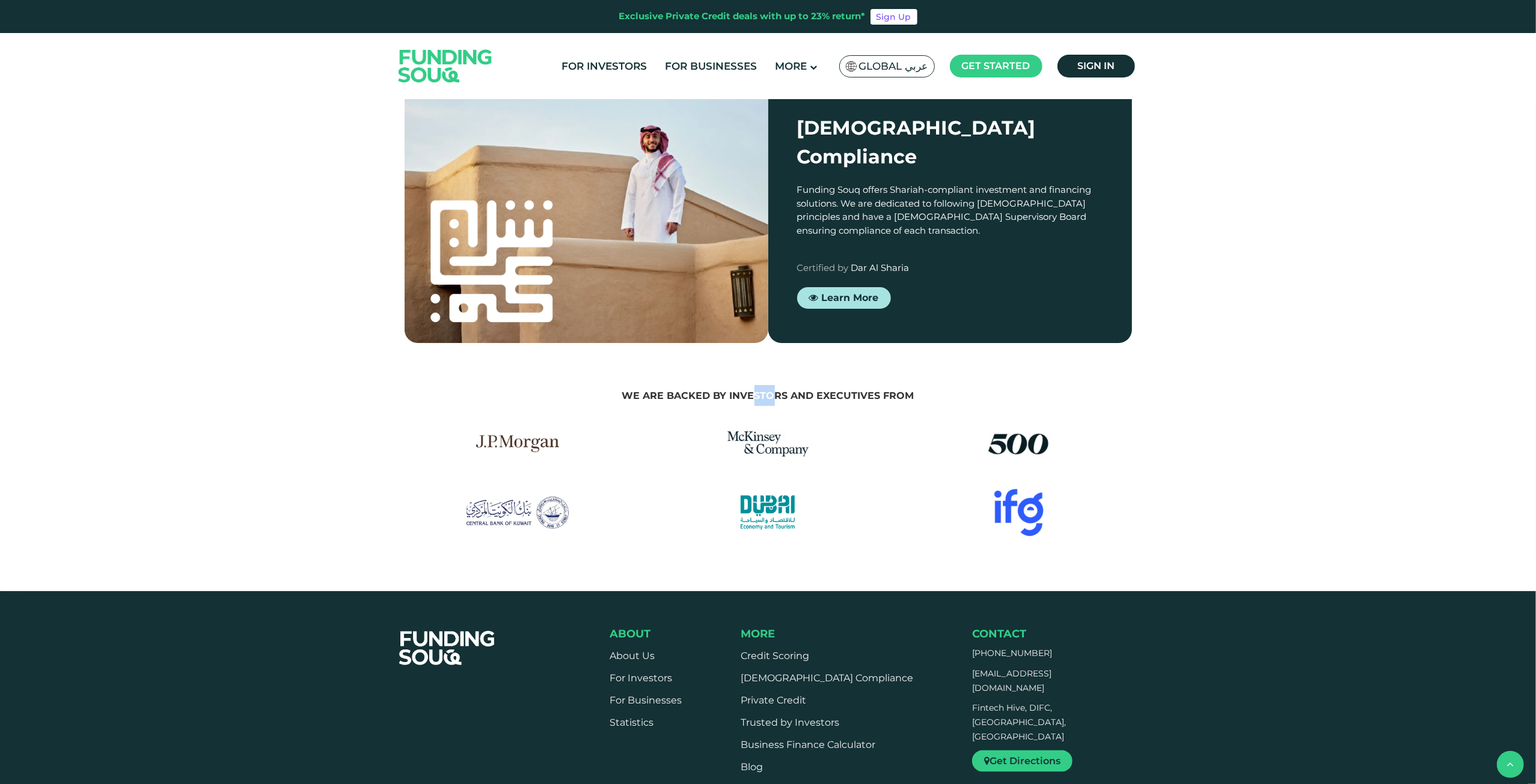
click at [634, 390] on span "We are backed by investors and executives from" at bounding box center [768, 396] width 292 height 12
click at [623, 385] on div "We are backed by investors and executives from" at bounding box center [768, 461] width 746 height 152
click at [624, 390] on span "We are backed by investors and executives from" at bounding box center [768, 396] width 292 height 12
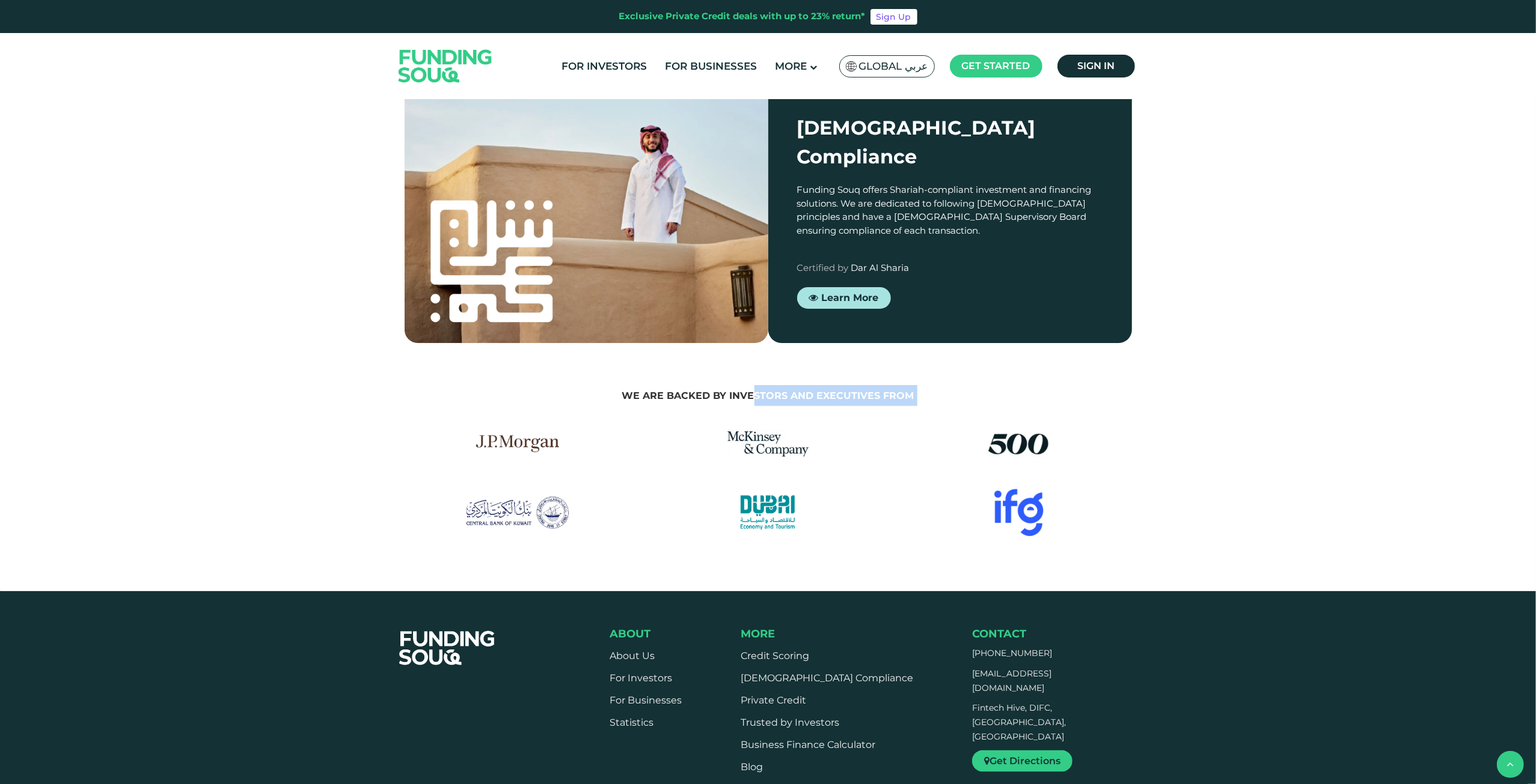
click at [624, 390] on span "We are backed by investors and executives from" at bounding box center [768, 396] width 292 height 12
click at [634, 390] on span "We are backed by investors and executives from" at bounding box center [768, 396] width 292 height 12
click at [637, 390] on span "We are backed by investors and executives from" at bounding box center [768, 396] width 292 height 12
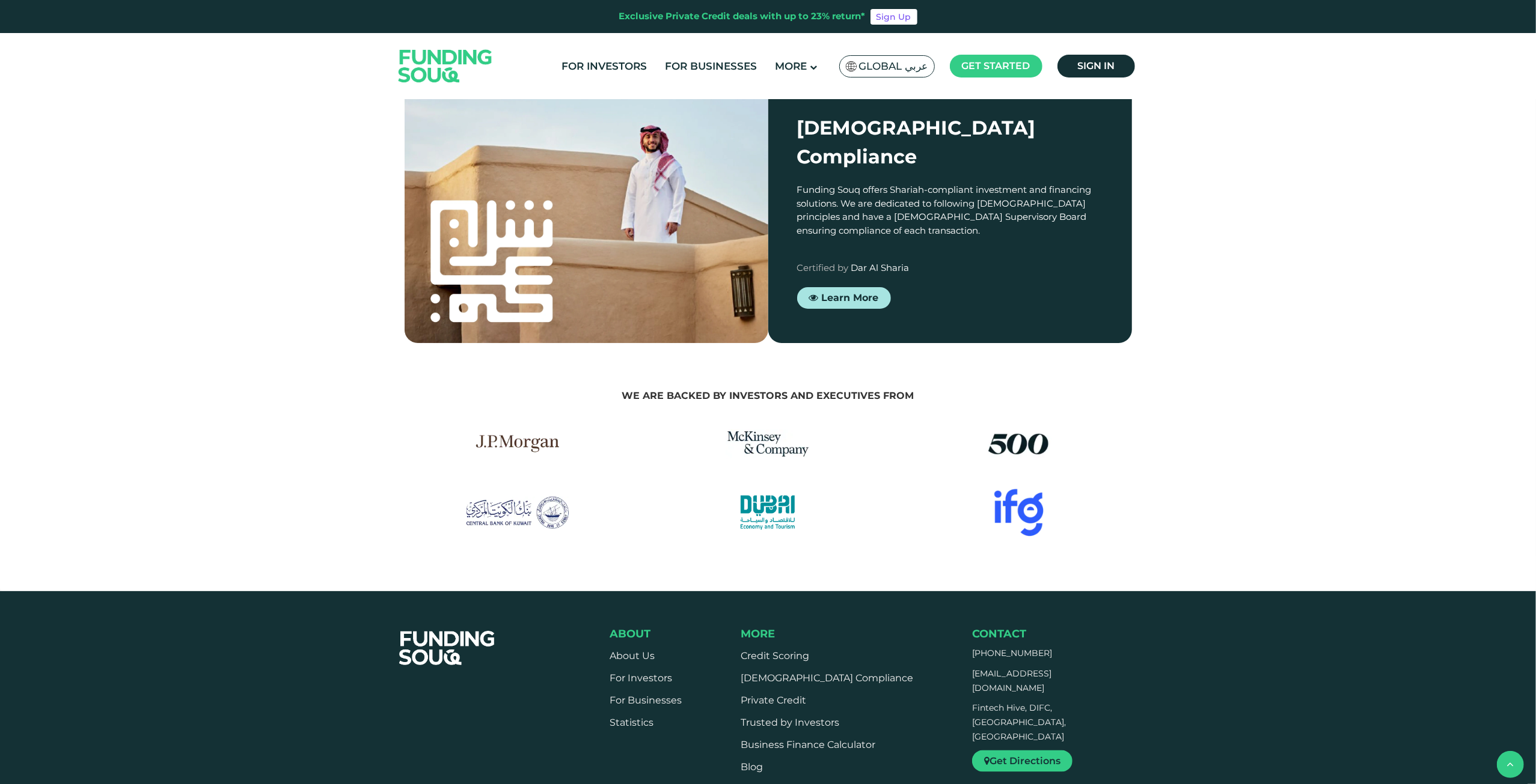
click at [862, 463] on section "We are backed by investors and executives from" at bounding box center [768, 461] width 1512 height 236
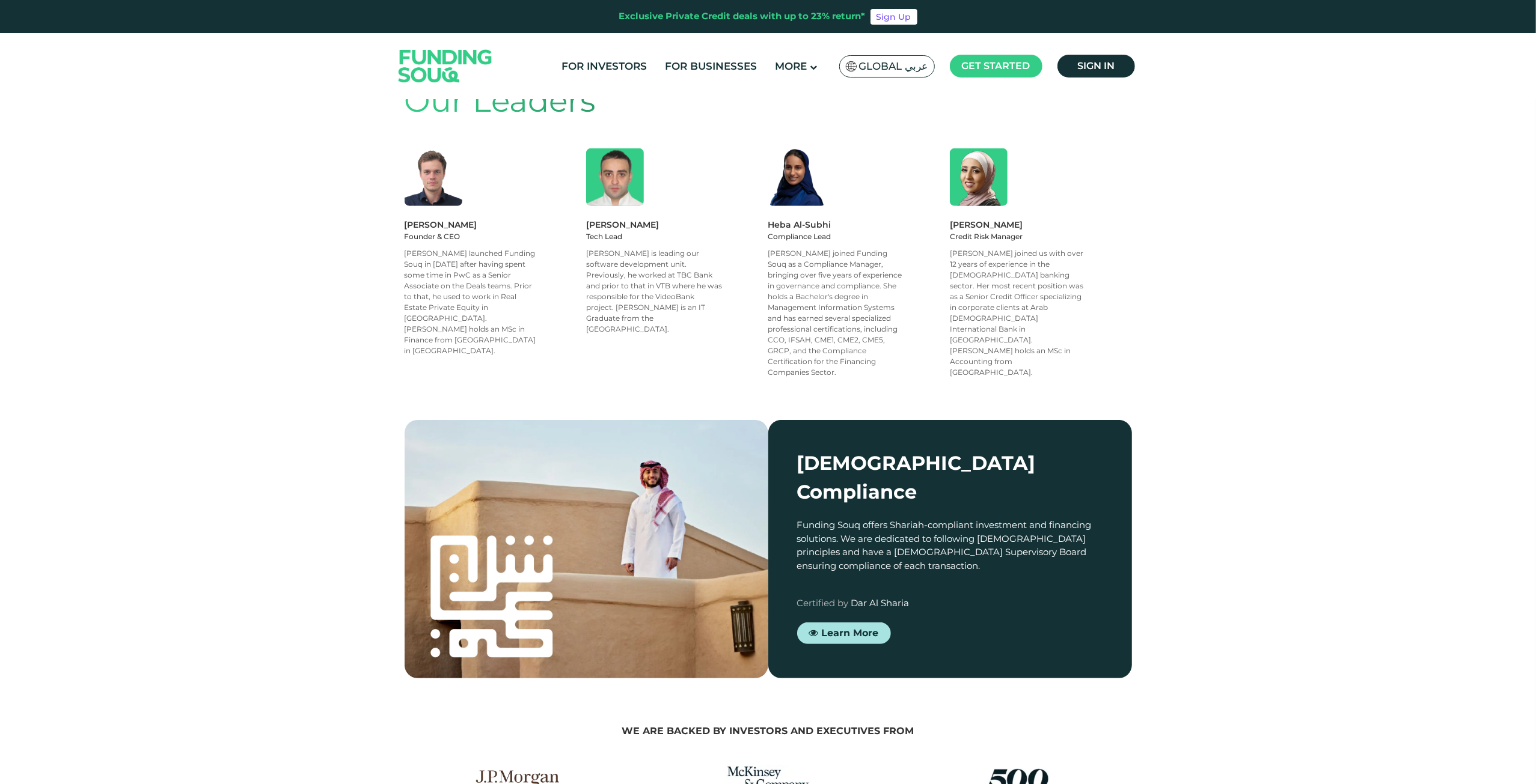
scroll to position [47, 0]
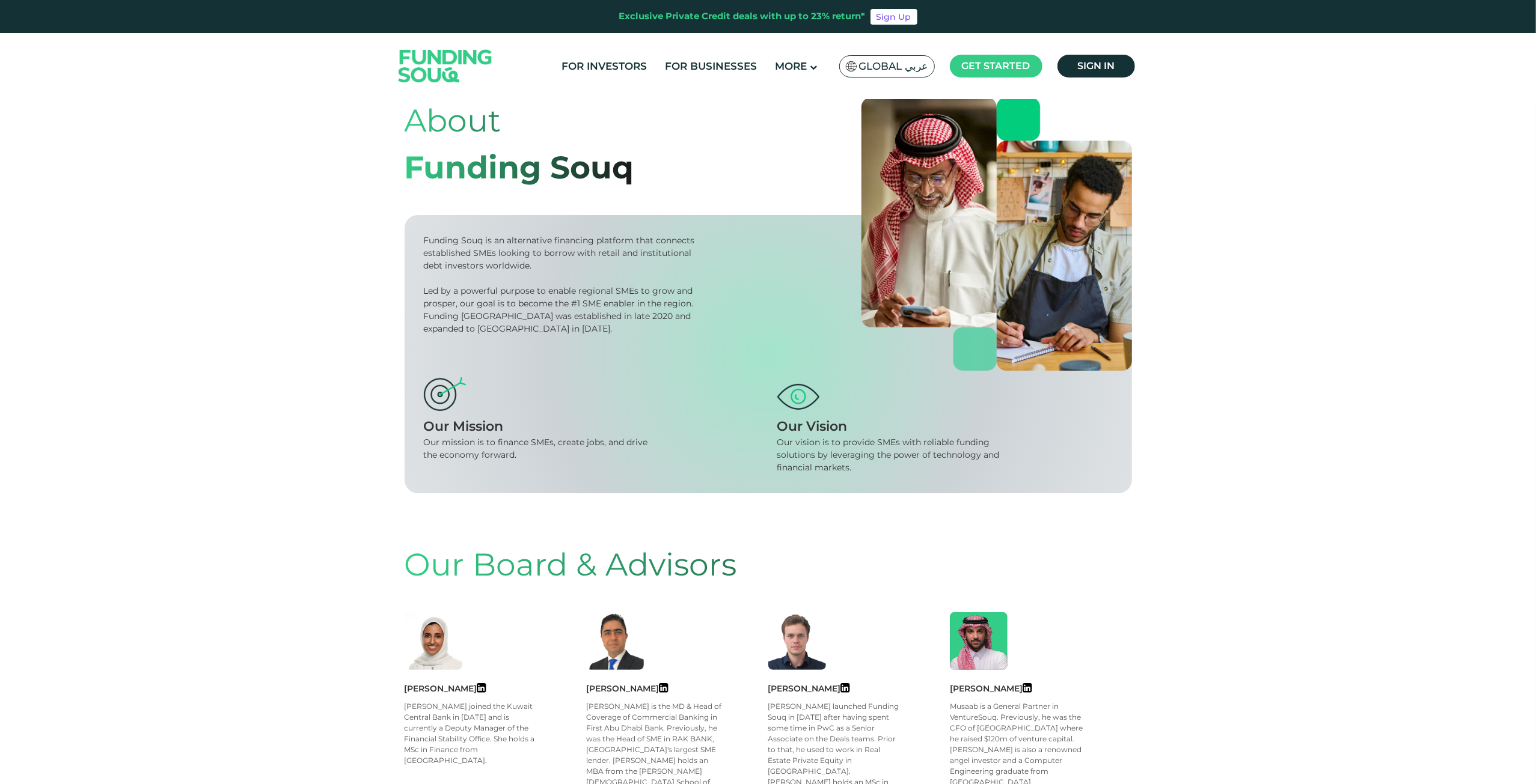
drag, startPoint x: 1160, startPoint y: 455, endPoint x: 1222, endPoint y: 132, distance: 328.9
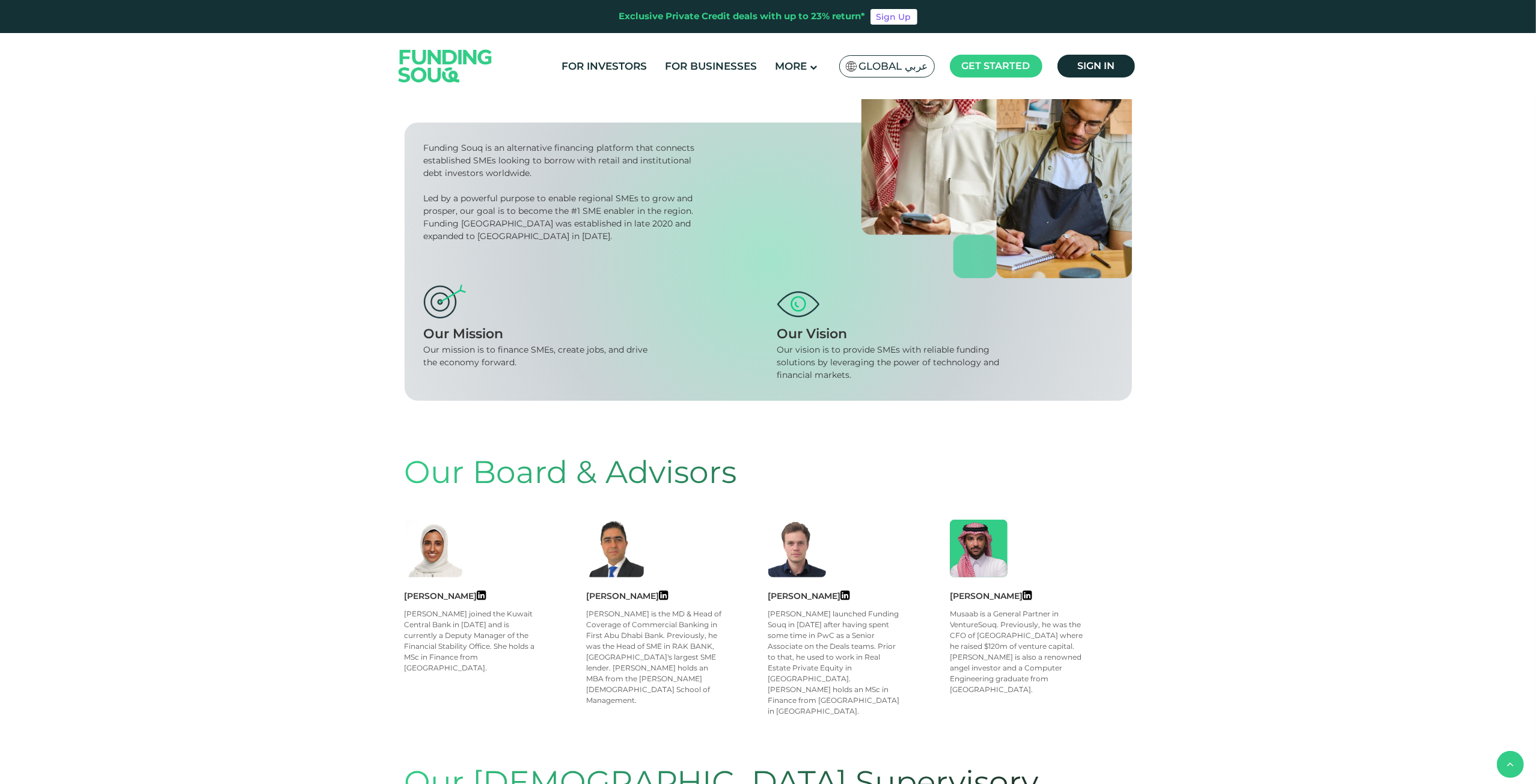
scroll to position [0, 0]
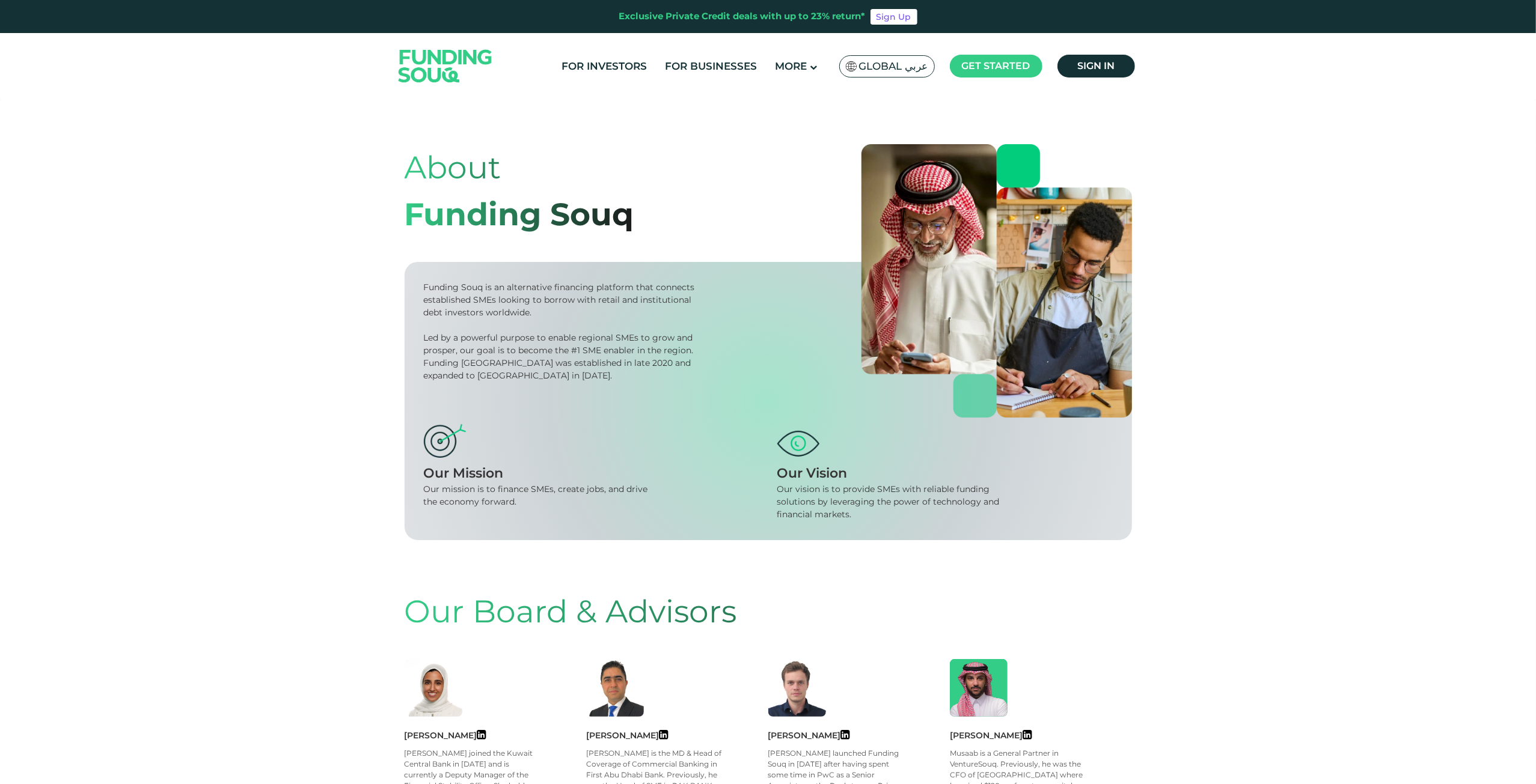
drag, startPoint x: 335, startPoint y: 266, endPoint x: 348, endPoint y: 200, distance: 67.3
drag, startPoint x: 433, startPoint y: 71, endPoint x: 444, endPoint y: 81, distance: 14.9
click at [433, 71] on img at bounding box center [446, 66] width 118 height 60
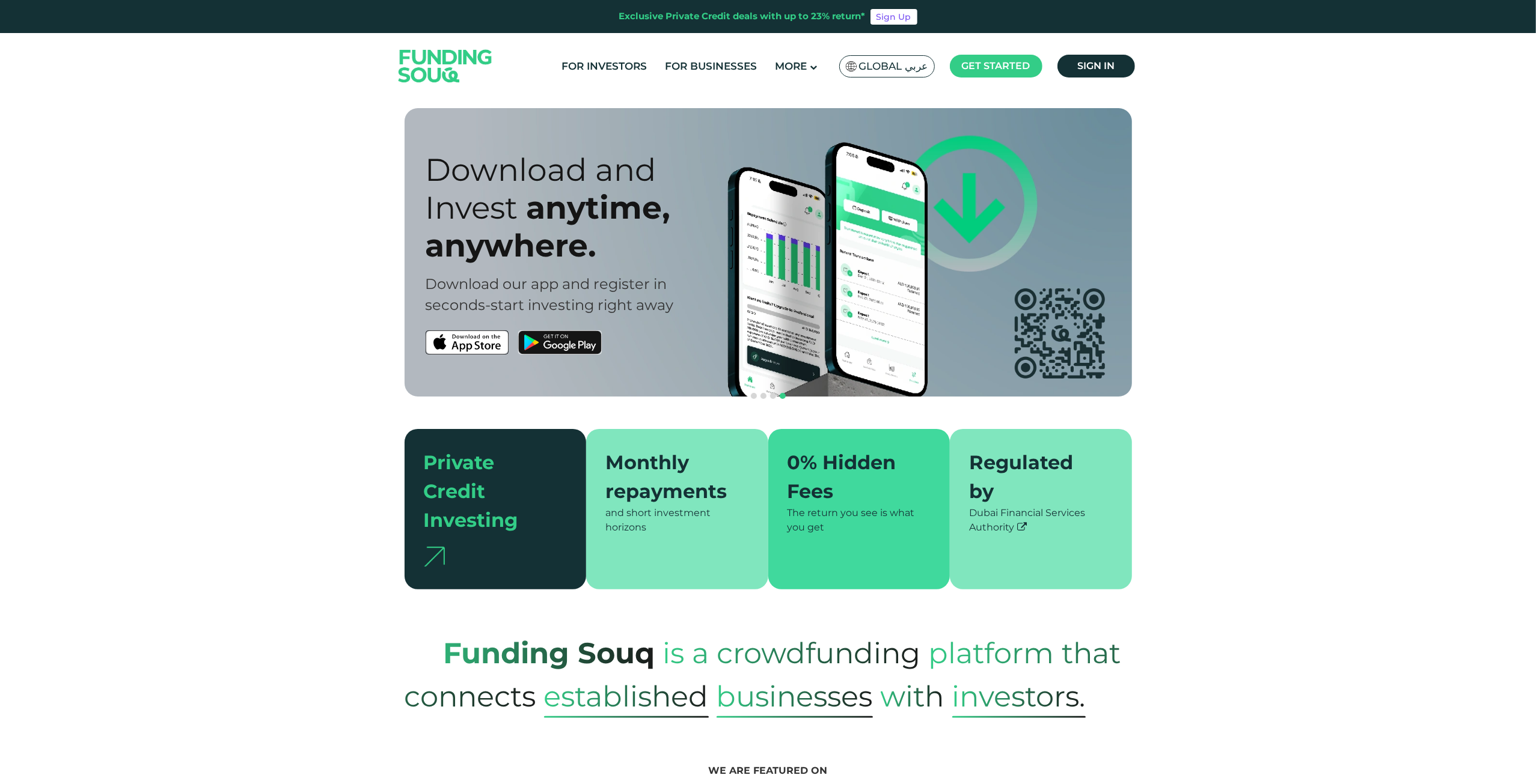
drag, startPoint x: 330, startPoint y: 270, endPoint x: 315, endPoint y: 270, distance: 15.0
click at [329, 270] on section "Prosperity Meets Principle. Shariah Compliance [DEMOGRAPHIC_DATA] compliant inv…" at bounding box center [768, 349] width 1536 height 481
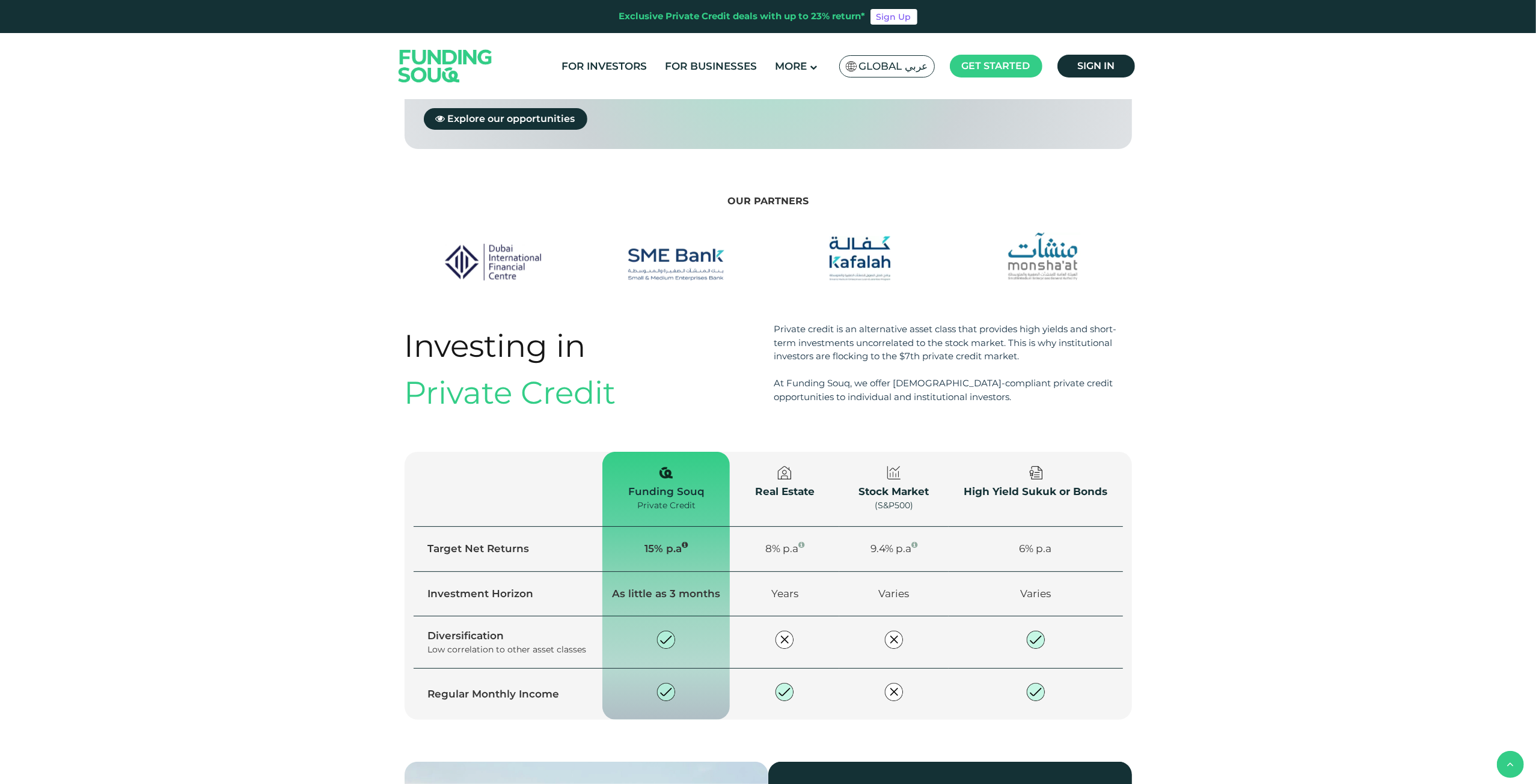
scroll to position [1382, 0]
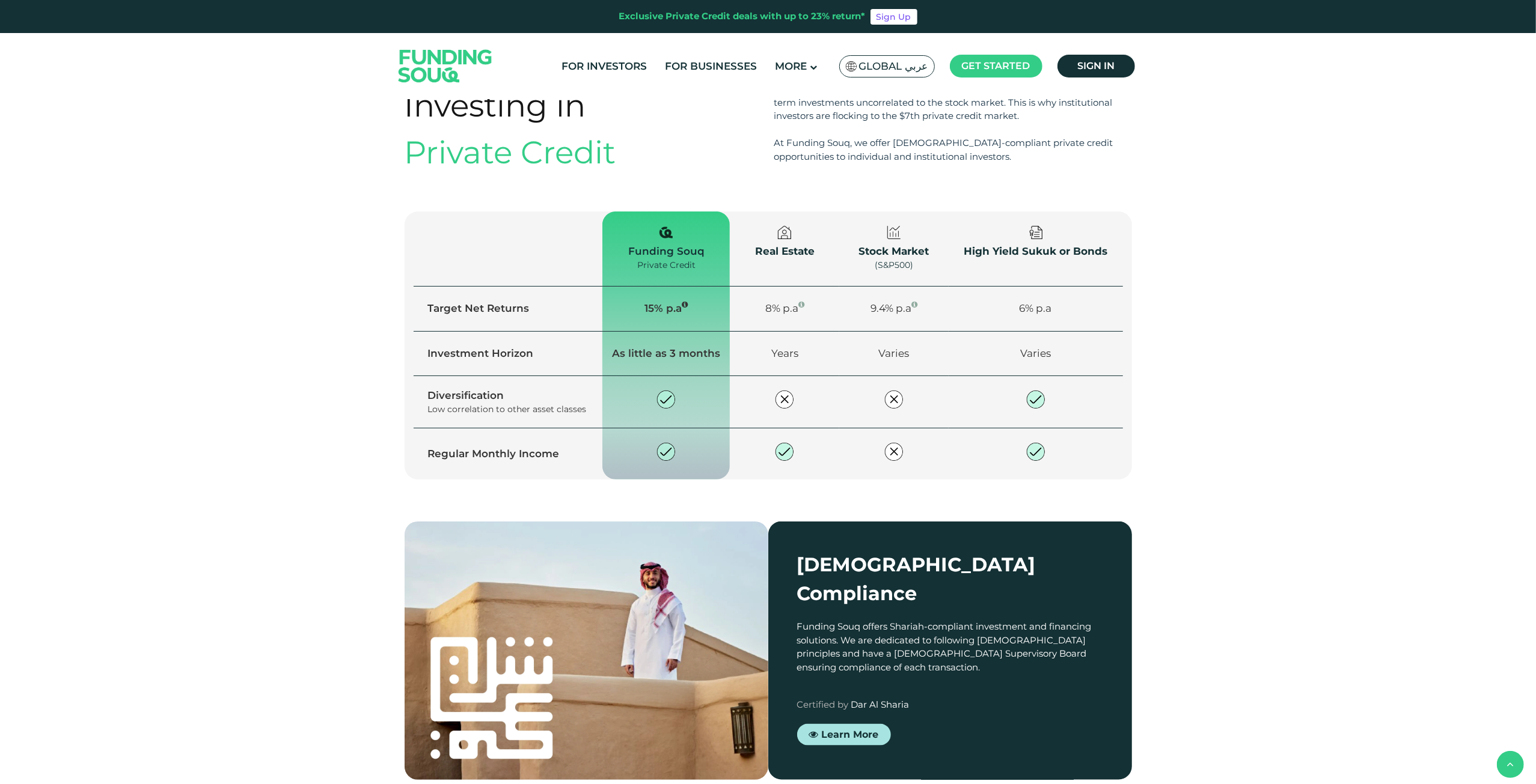
click at [209, 700] on div "Shariah Compliance Funding Souq offers Shariah-compliant investment and financi…" at bounding box center [768, 650] width 1536 height 258
drag, startPoint x: 1242, startPoint y: 339, endPoint x: 1232, endPoint y: 352, distance: 16.4
click at [1242, 339] on div "Investing in Private Credit Private credit is an alternative asset class that p…" at bounding box center [768, 301] width 1536 height 439
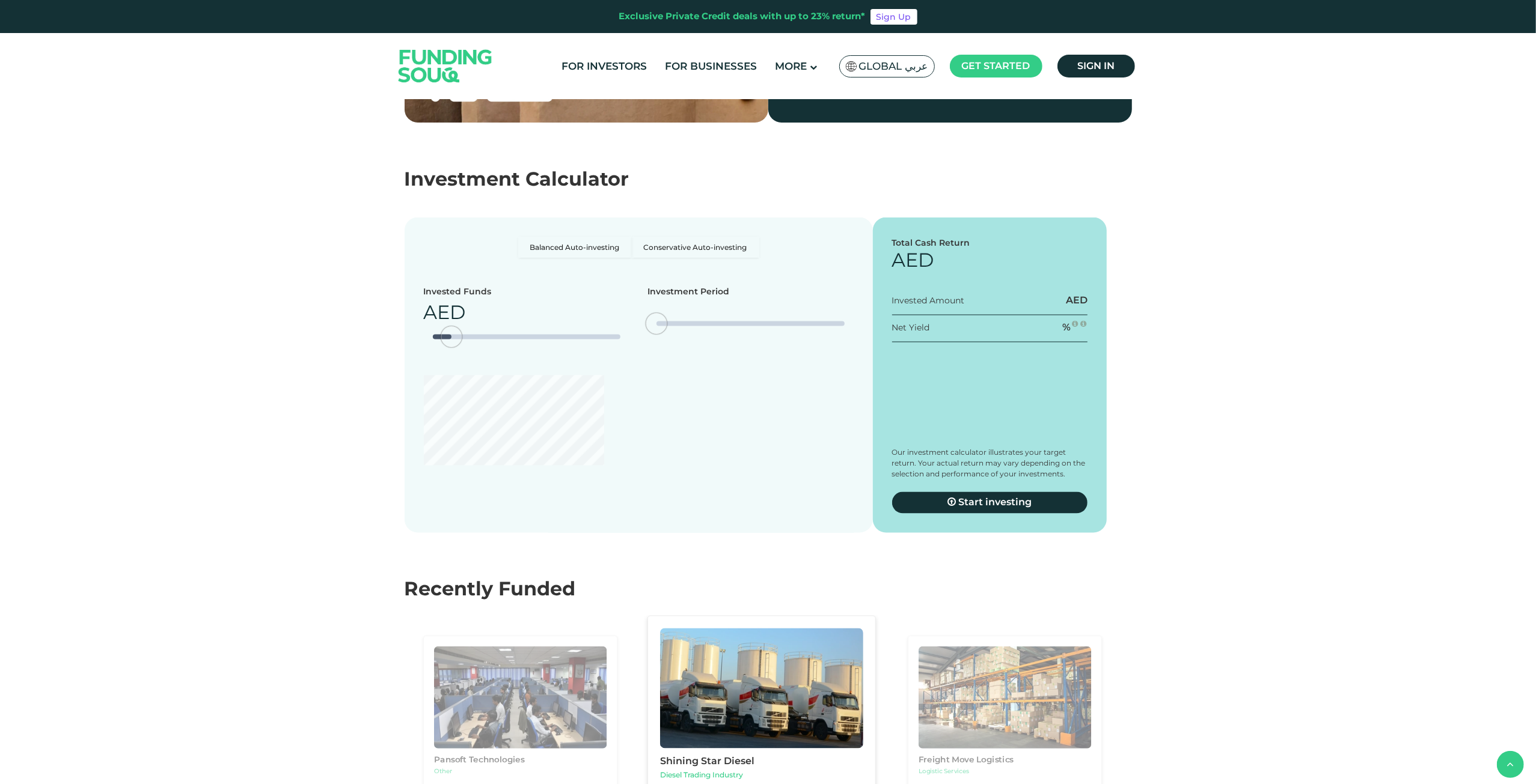
scroll to position [2043, 0]
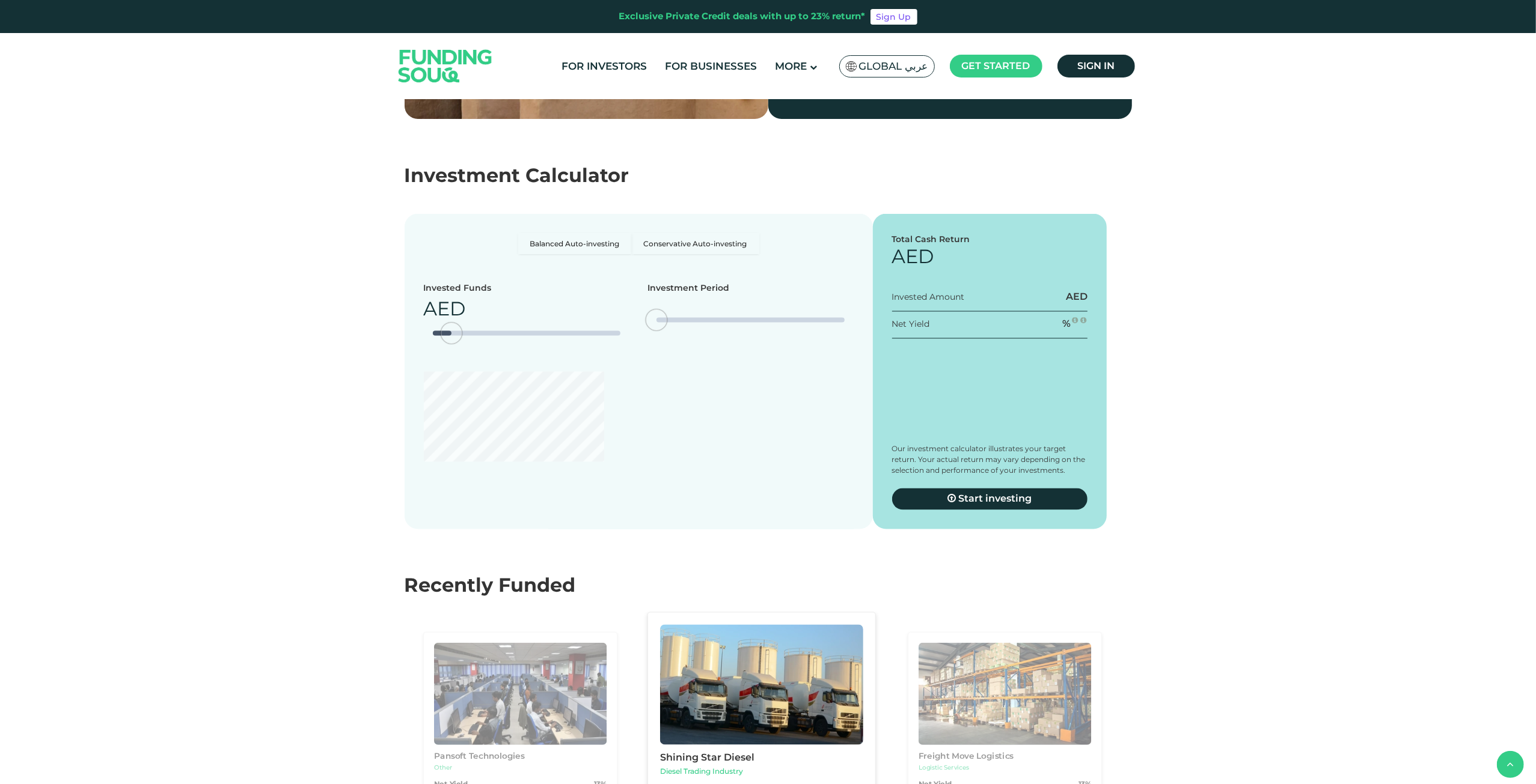
type tc-range-slider "4"
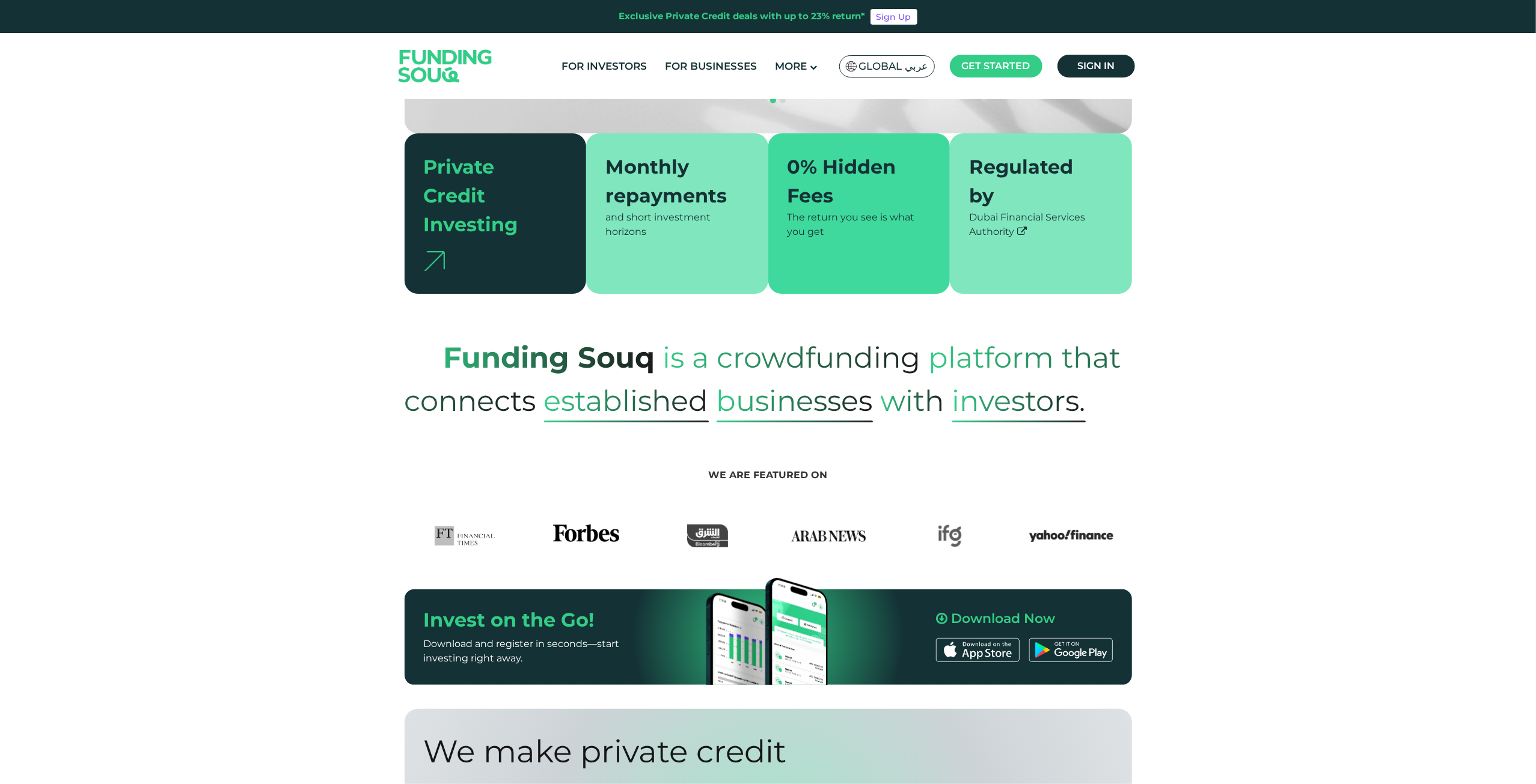
scroll to position [0, 0]
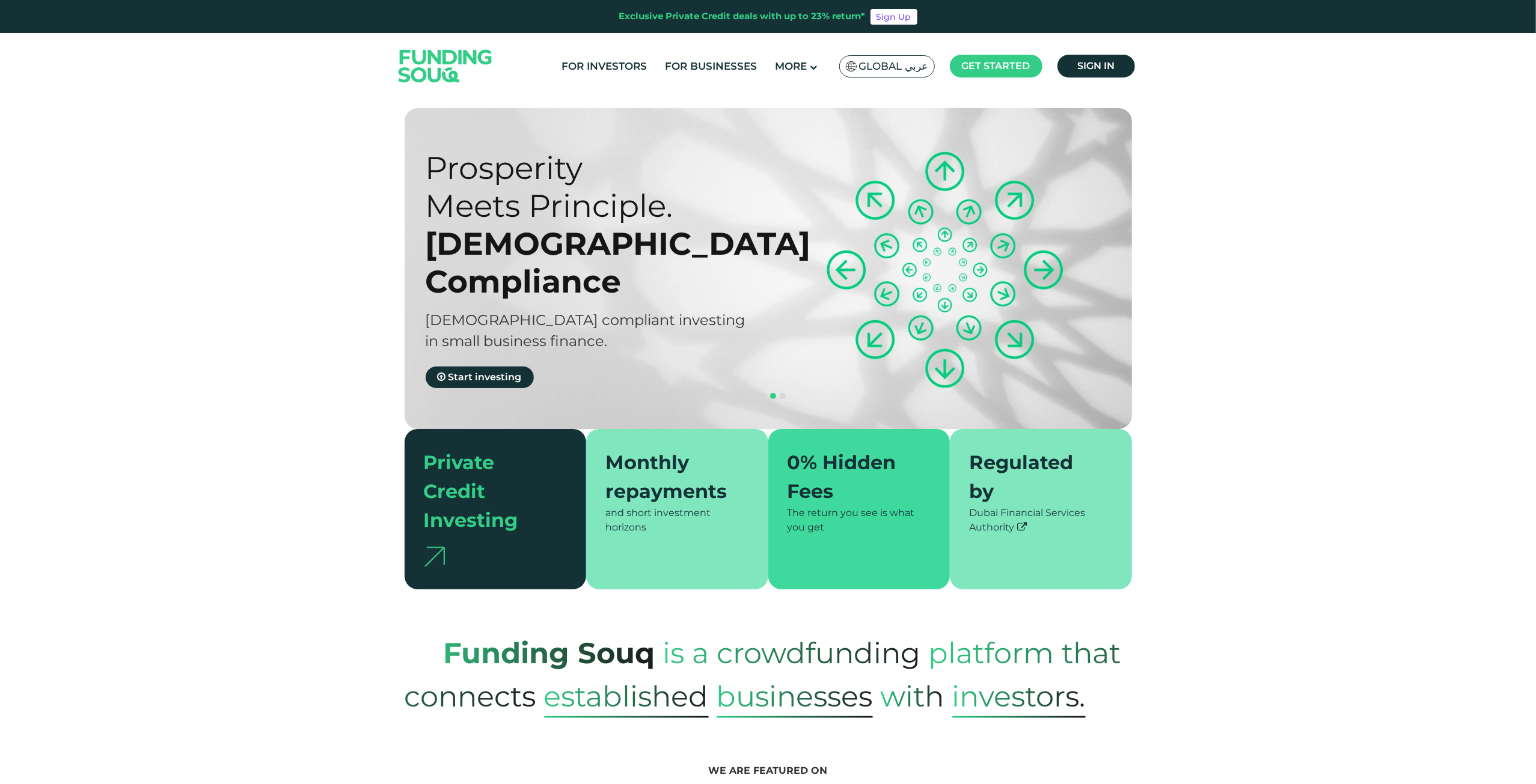
drag, startPoint x: 294, startPoint y: 502, endPoint x: 316, endPoint y: 193, distance: 309.8
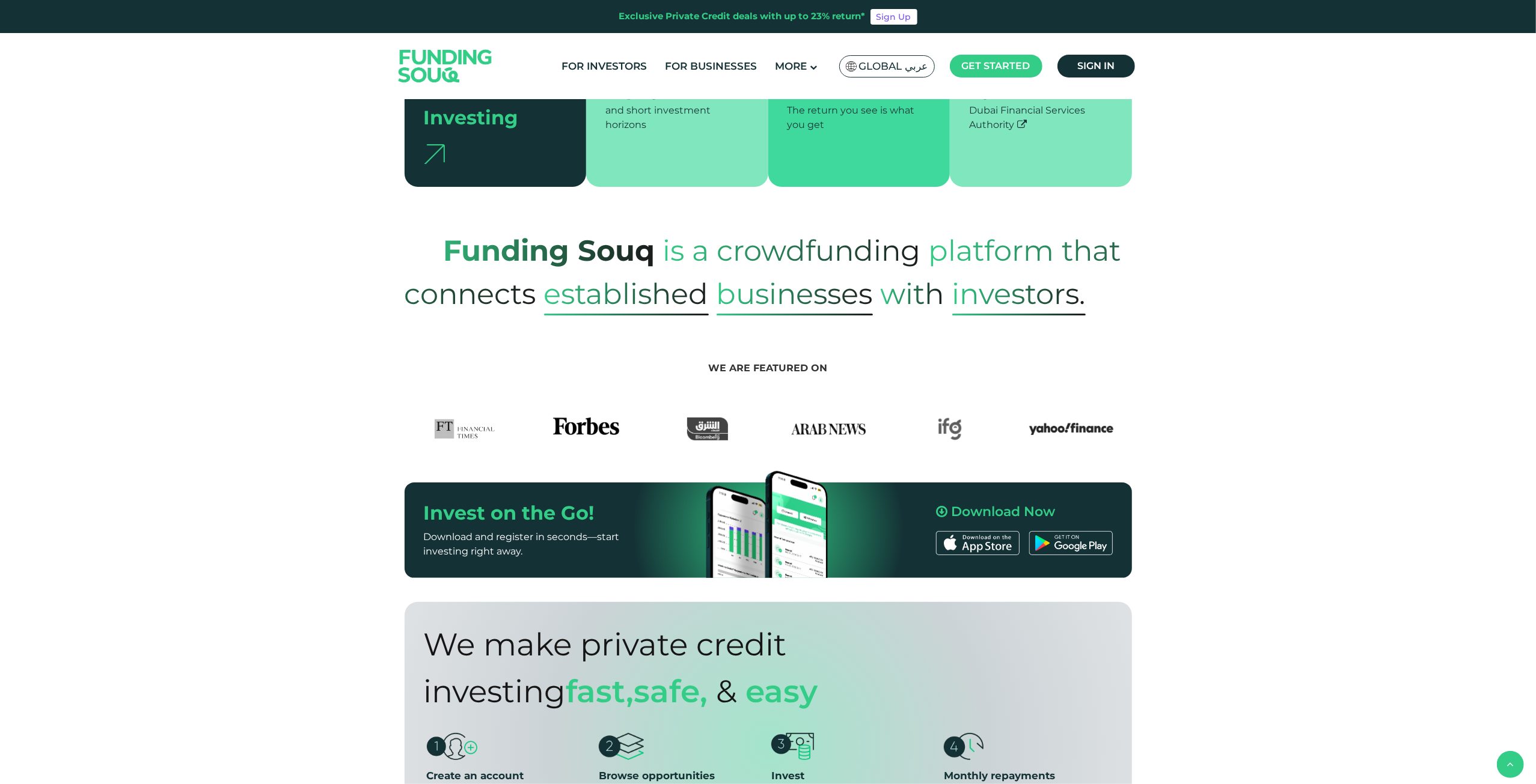
scroll to position [541, 0]
